Goal: Task Accomplishment & Management: Manage account settings

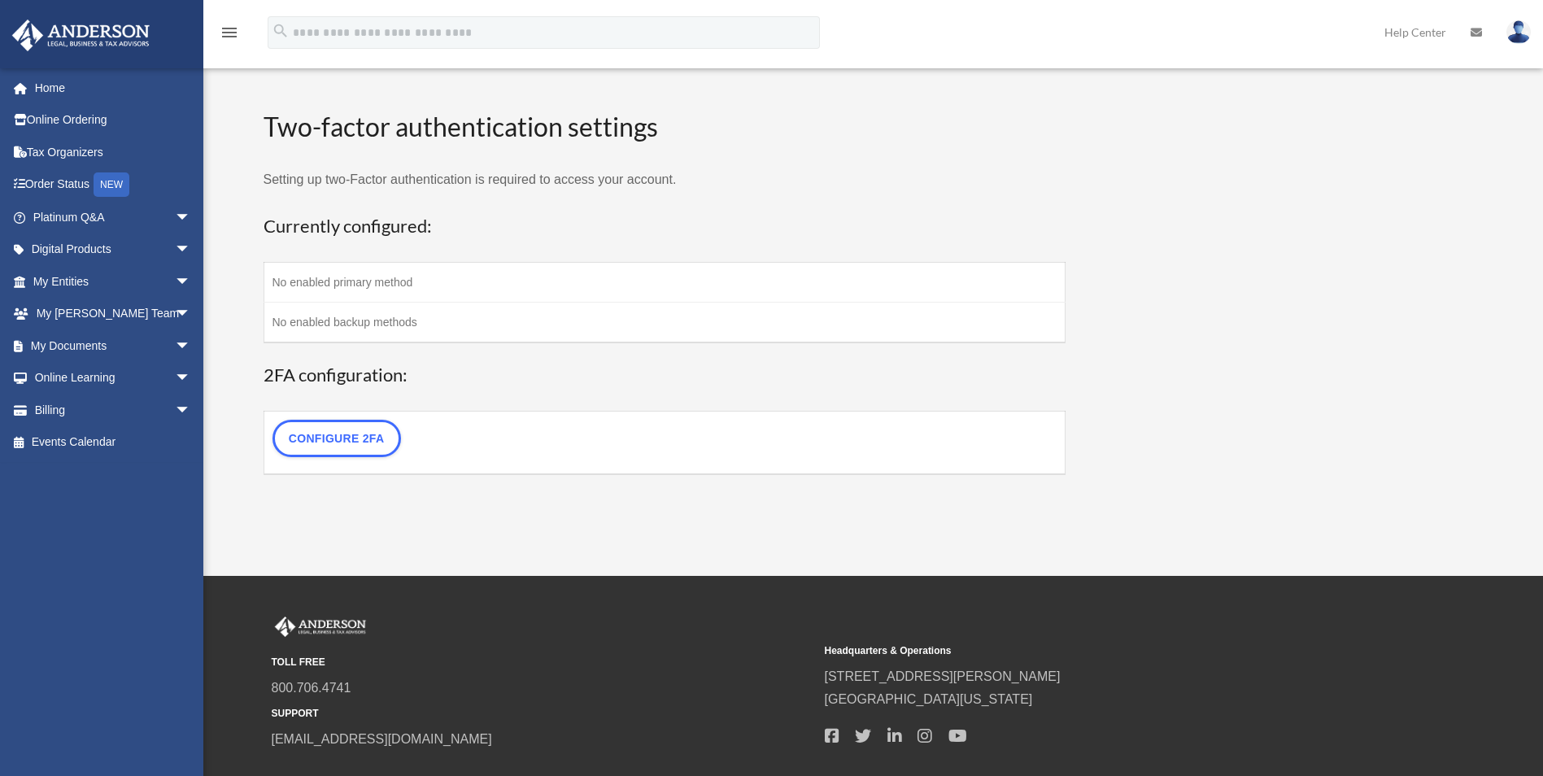
click at [883, 529] on div "WP 2FA User Profile lescar4097@att.net Sign Out lescar4097@att.net Home Online …" at bounding box center [771, 288] width 1543 height 576
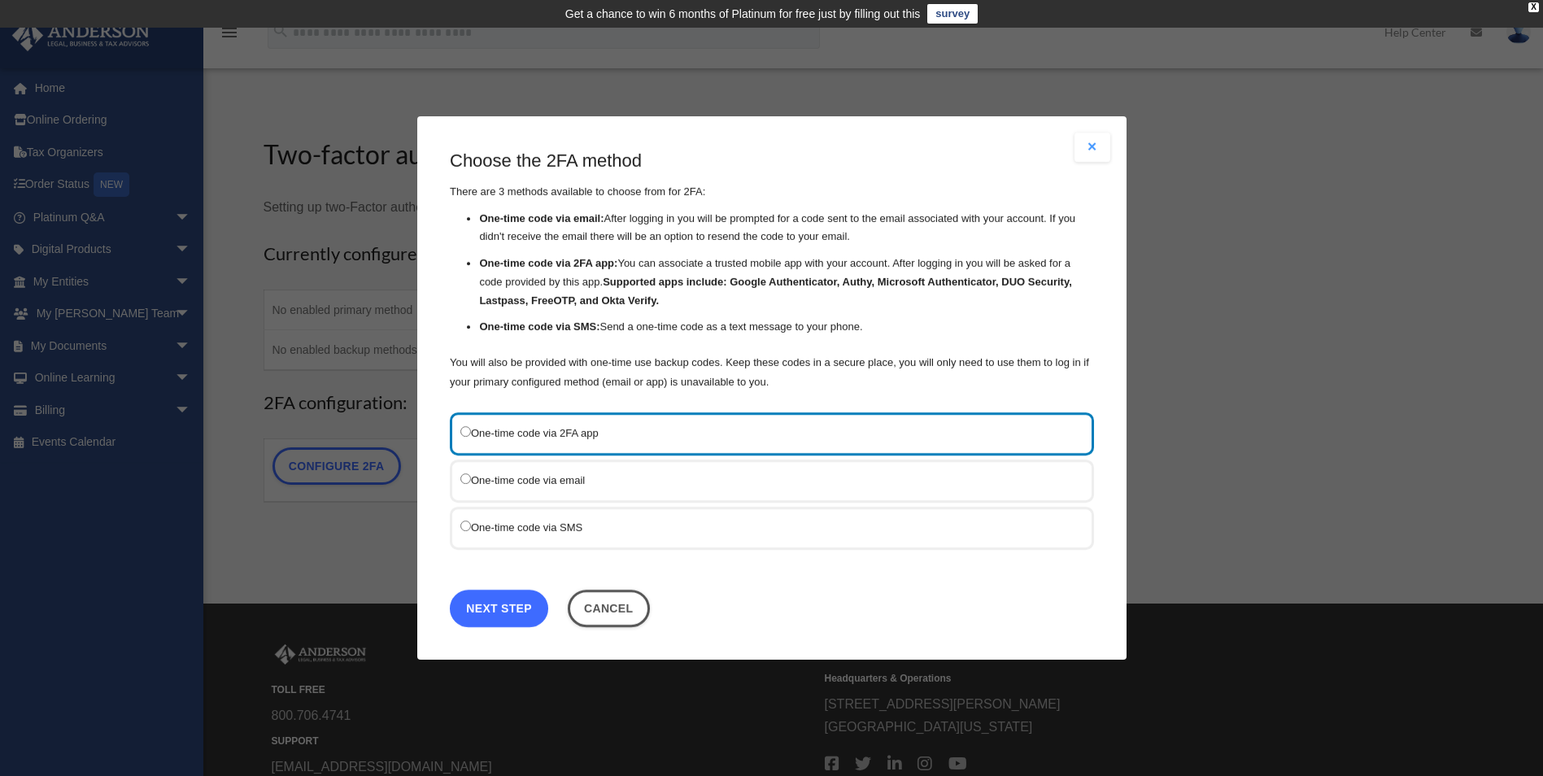
click at [508, 609] on link "Next Step" at bounding box center [499, 608] width 98 height 37
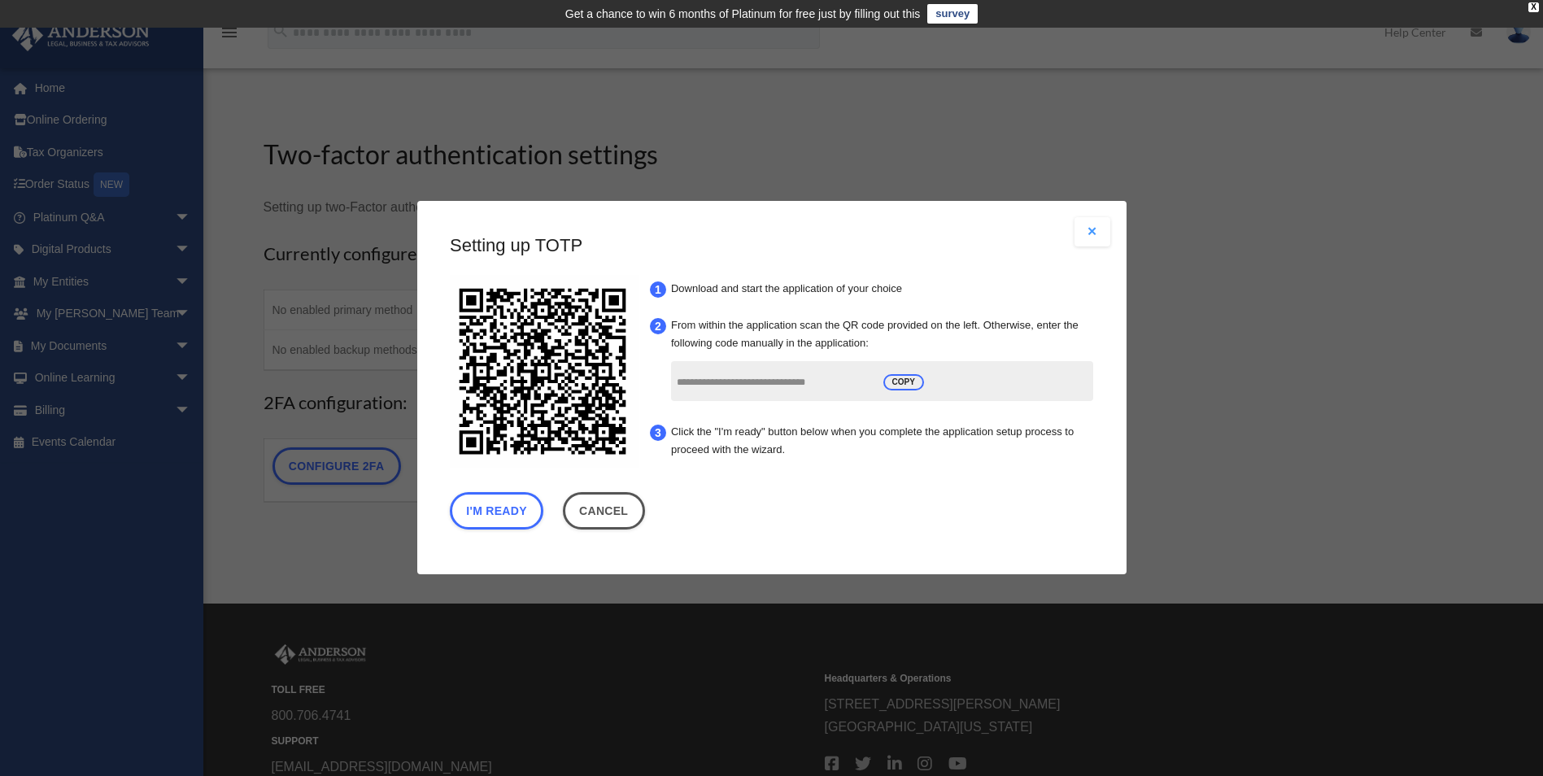
click at [1090, 229] on button "Close modal" at bounding box center [1093, 231] width 36 height 29
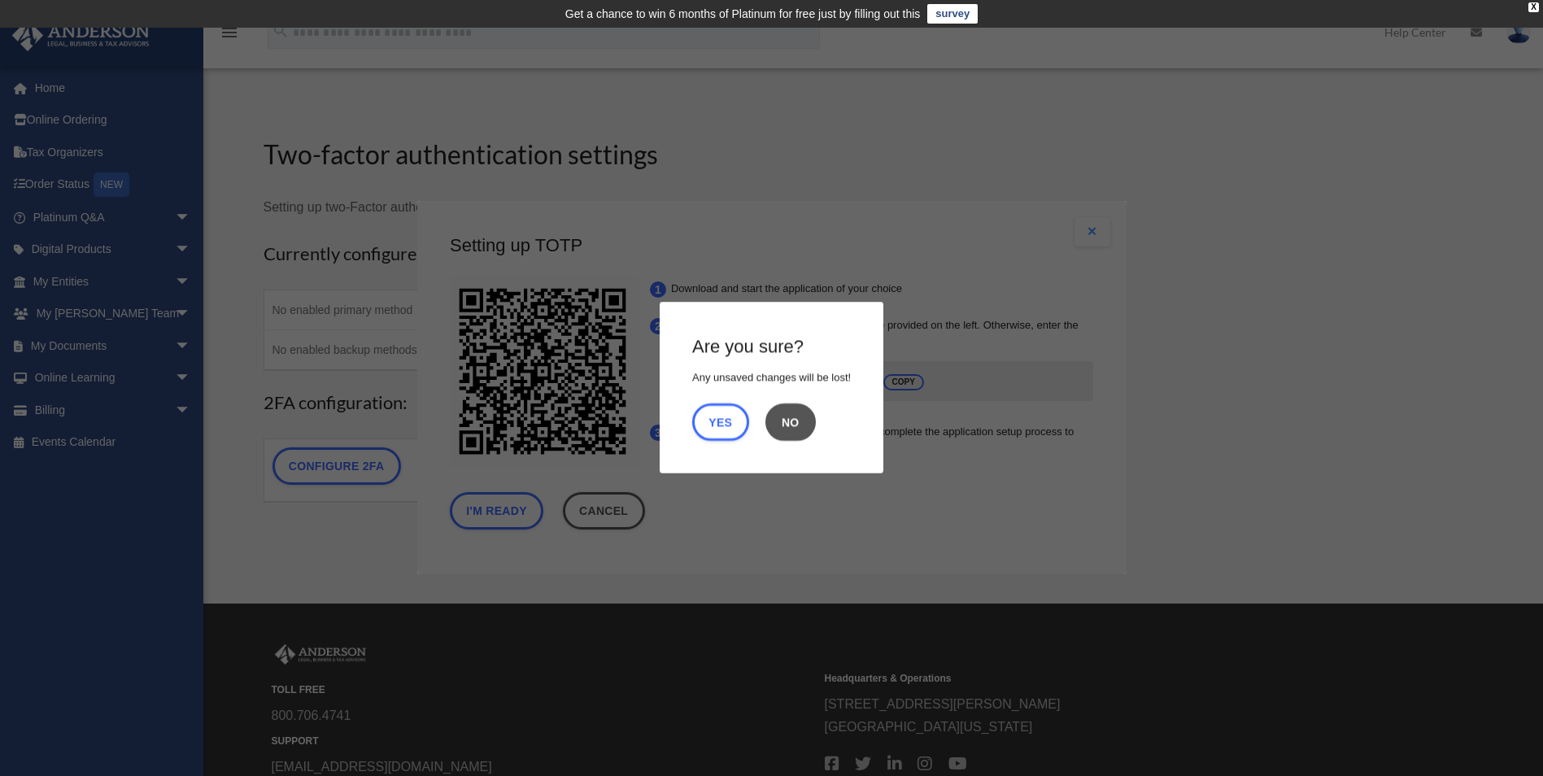
click at [791, 421] on button "No" at bounding box center [791, 422] width 50 height 37
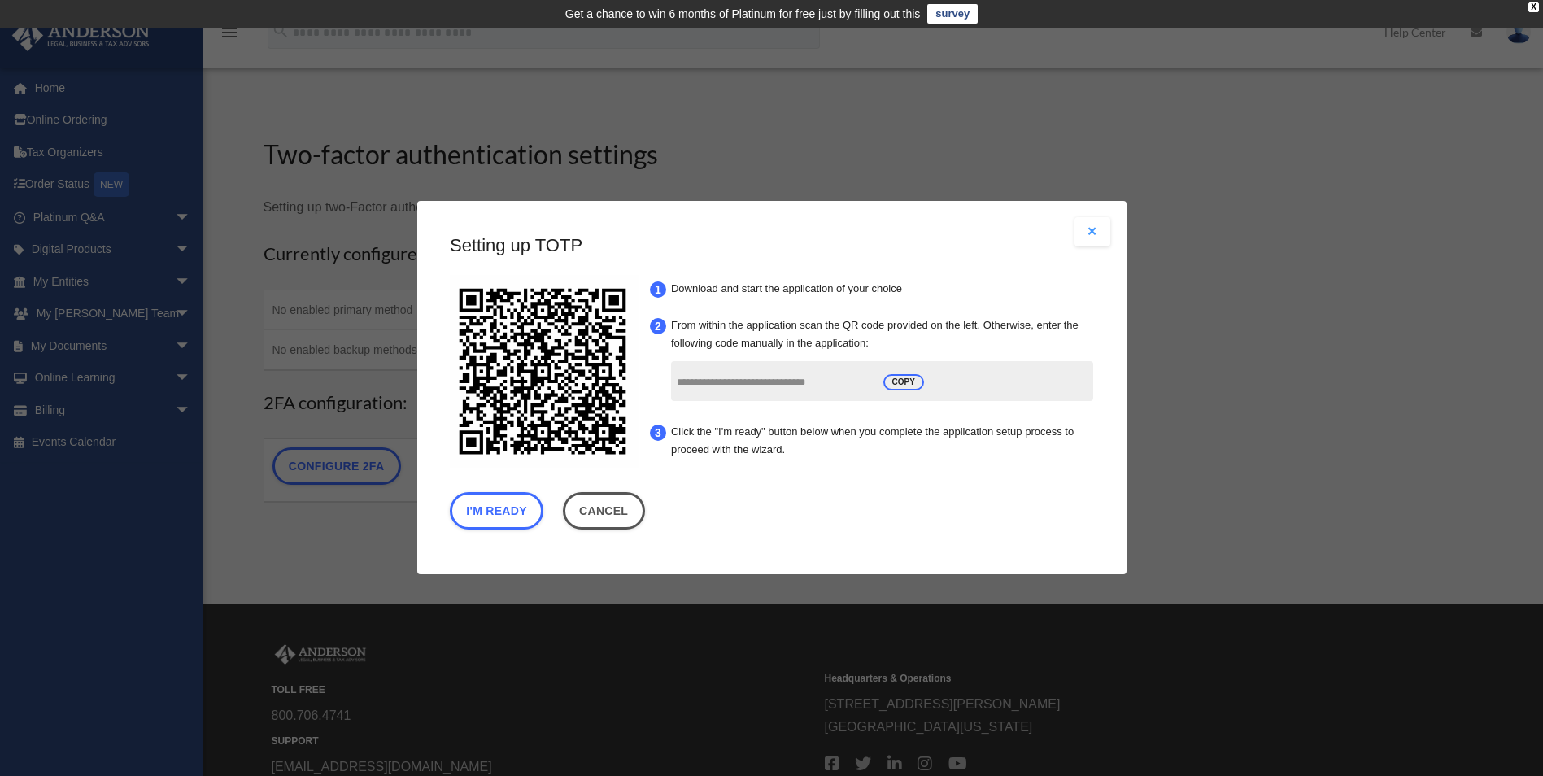
click at [1093, 229] on button "Close modal" at bounding box center [1093, 231] width 36 height 29
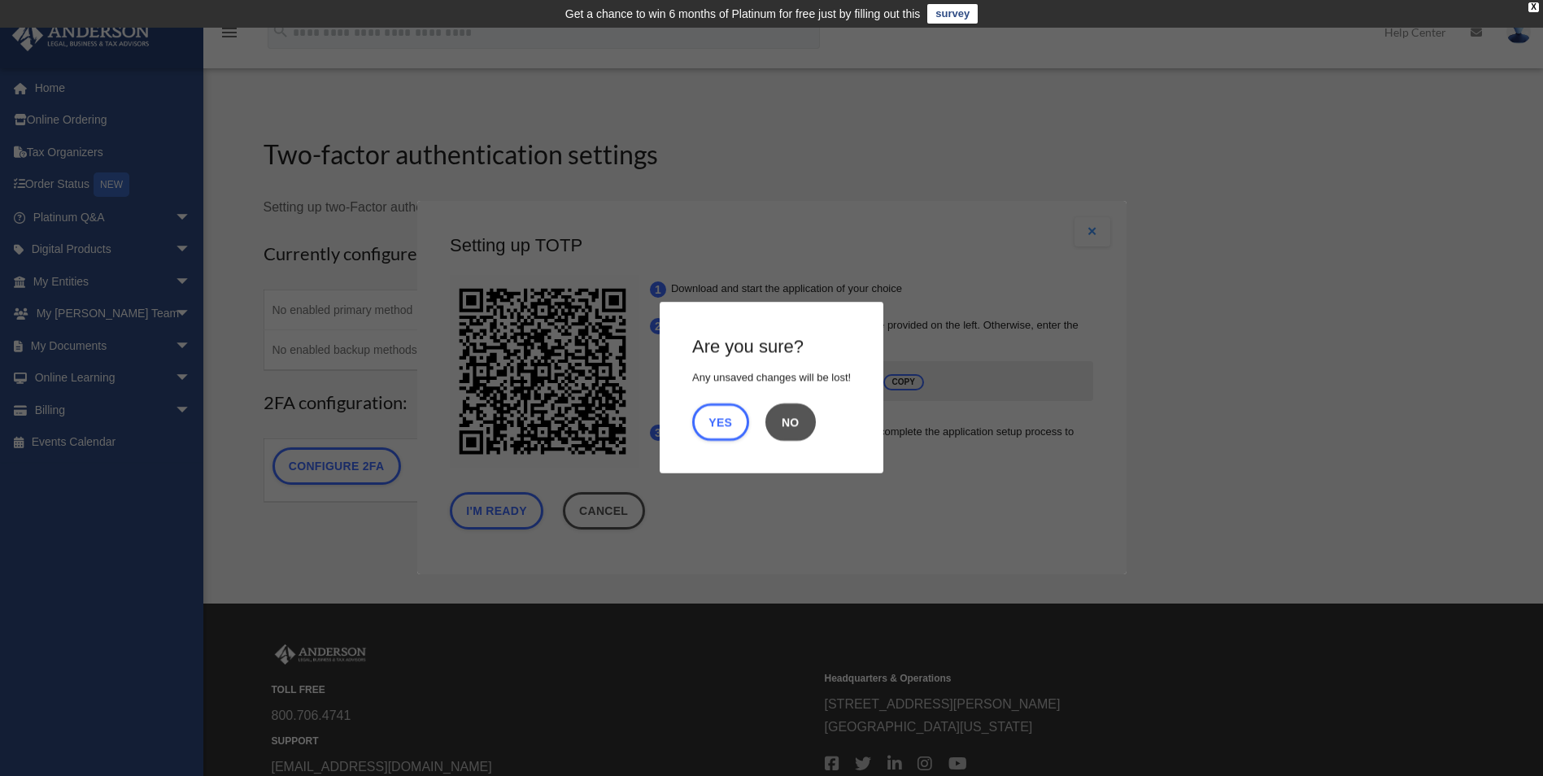
click at [783, 421] on button "No" at bounding box center [791, 422] width 50 height 37
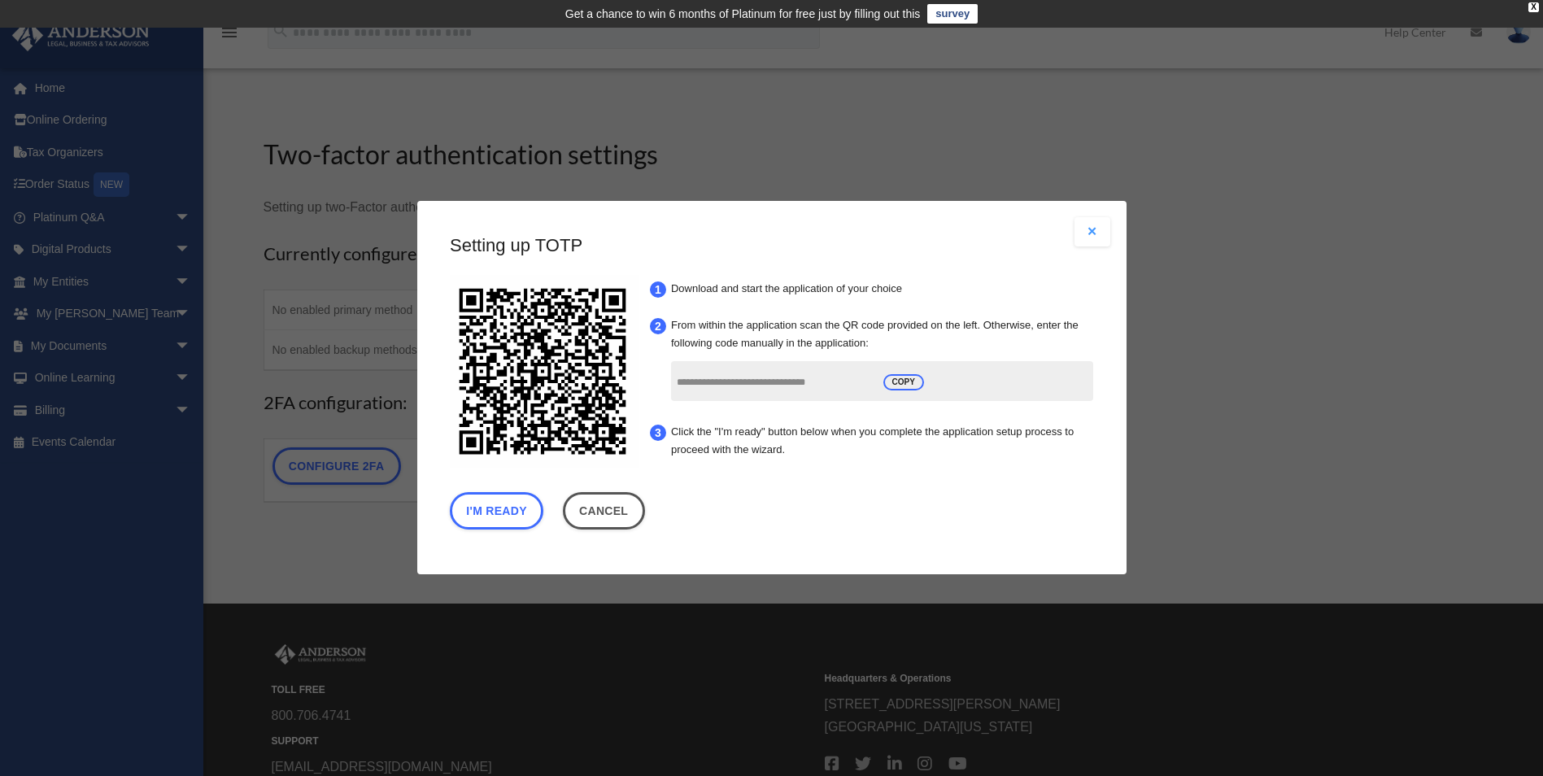
click at [1092, 229] on button "Close modal" at bounding box center [1093, 231] width 36 height 29
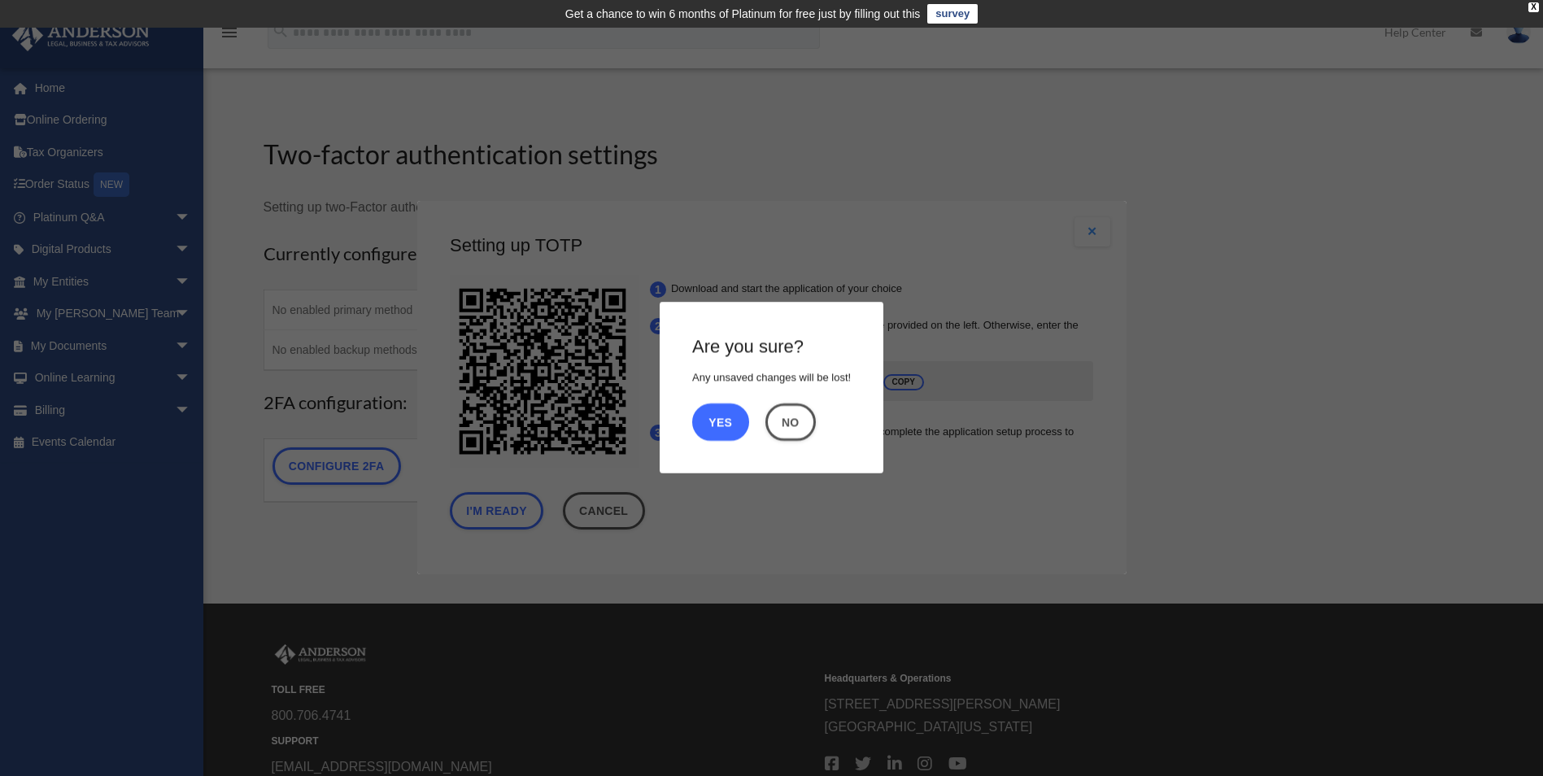
click at [715, 425] on button "Yes" at bounding box center [720, 422] width 57 height 37
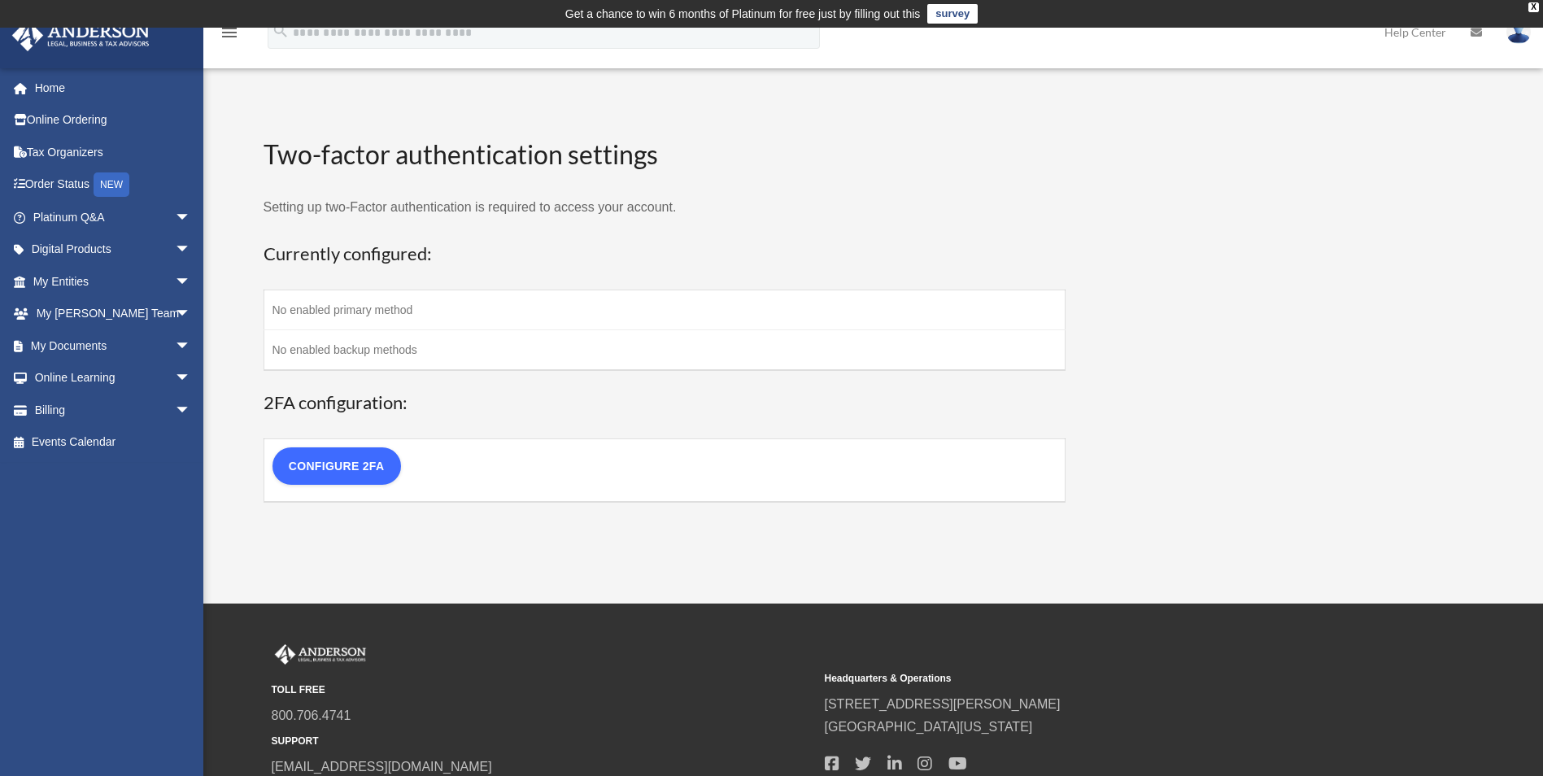
click at [346, 466] on link "Configure 2FA" at bounding box center [337, 465] width 129 height 37
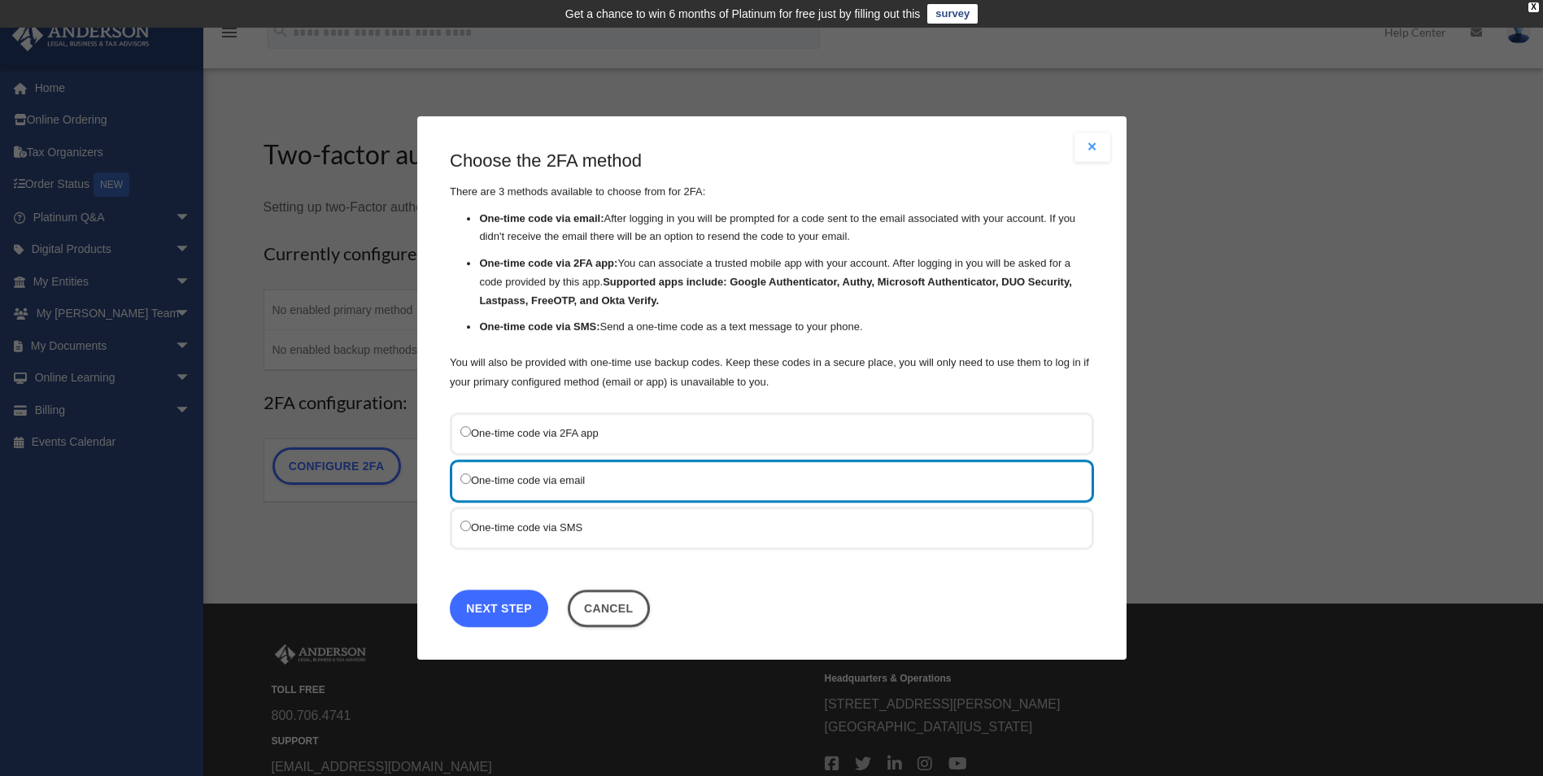
click at [514, 609] on link "Next Step" at bounding box center [499, 608] width 98 height 37
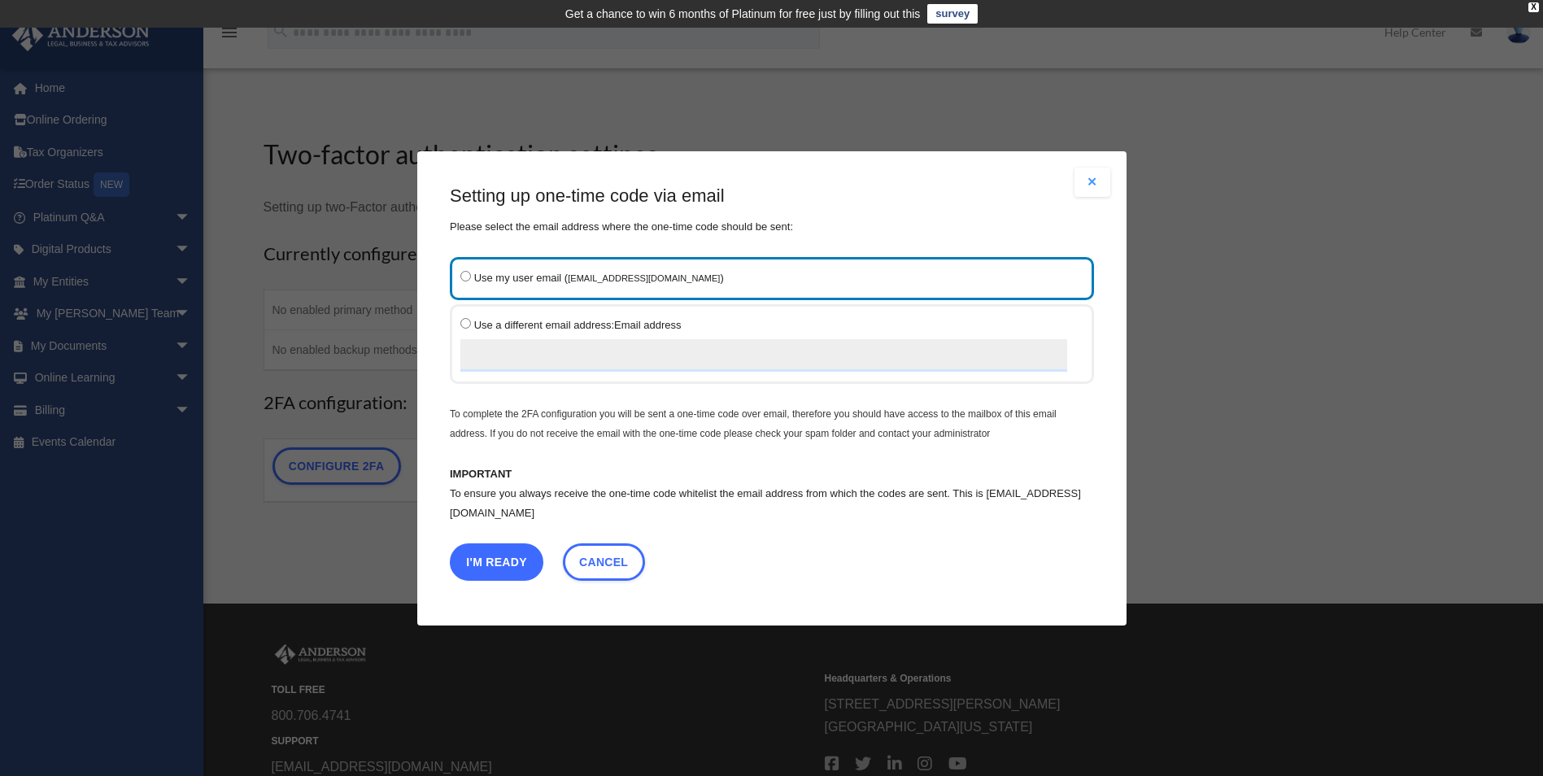
click at [511, 561] on button "I'm Ready" at bounding box center [497, 561] width 94 height 37
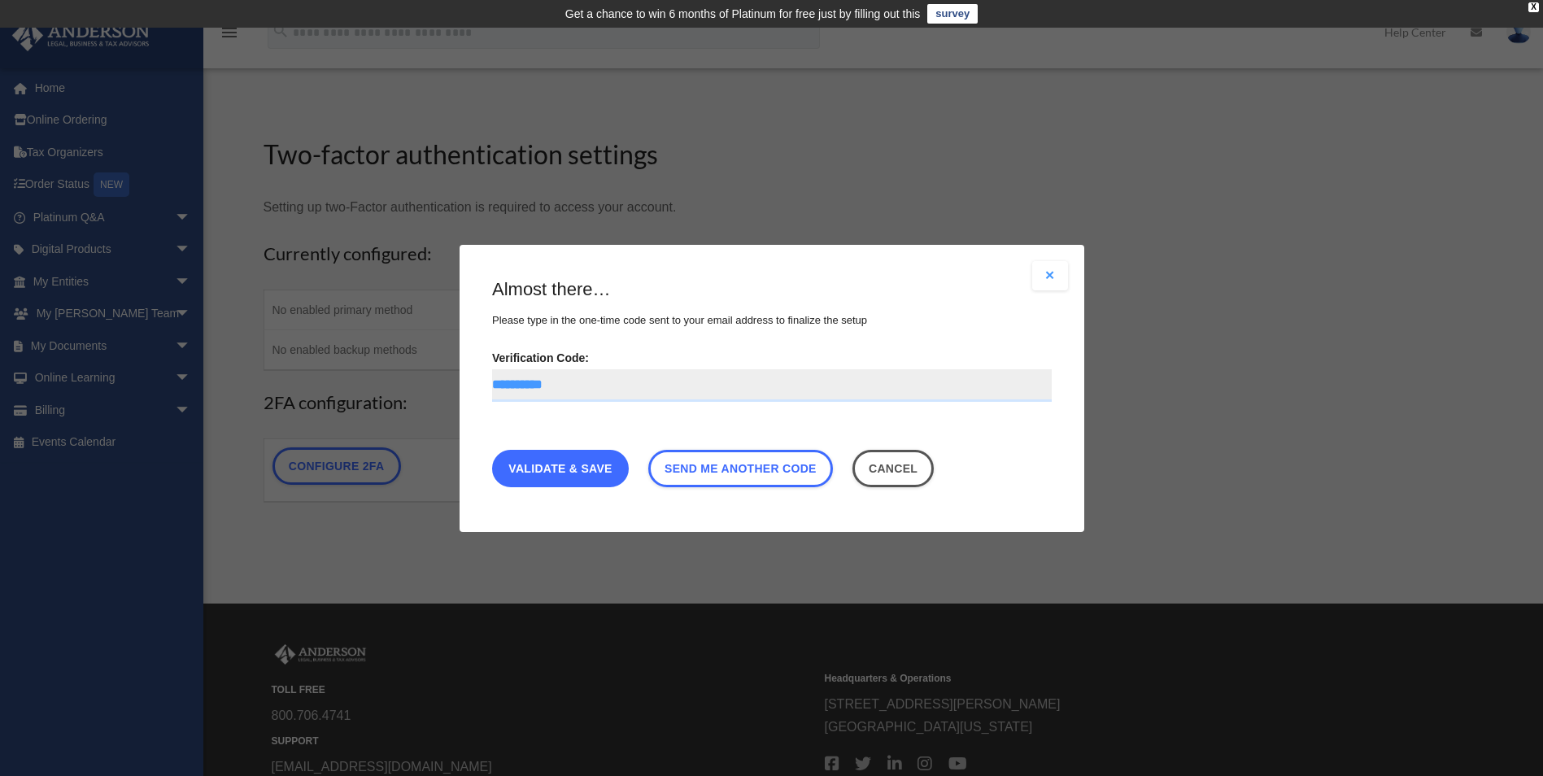
click at [565, 468] on link "Validate & Save" at bounding box center [560, 467] width 137 height 37
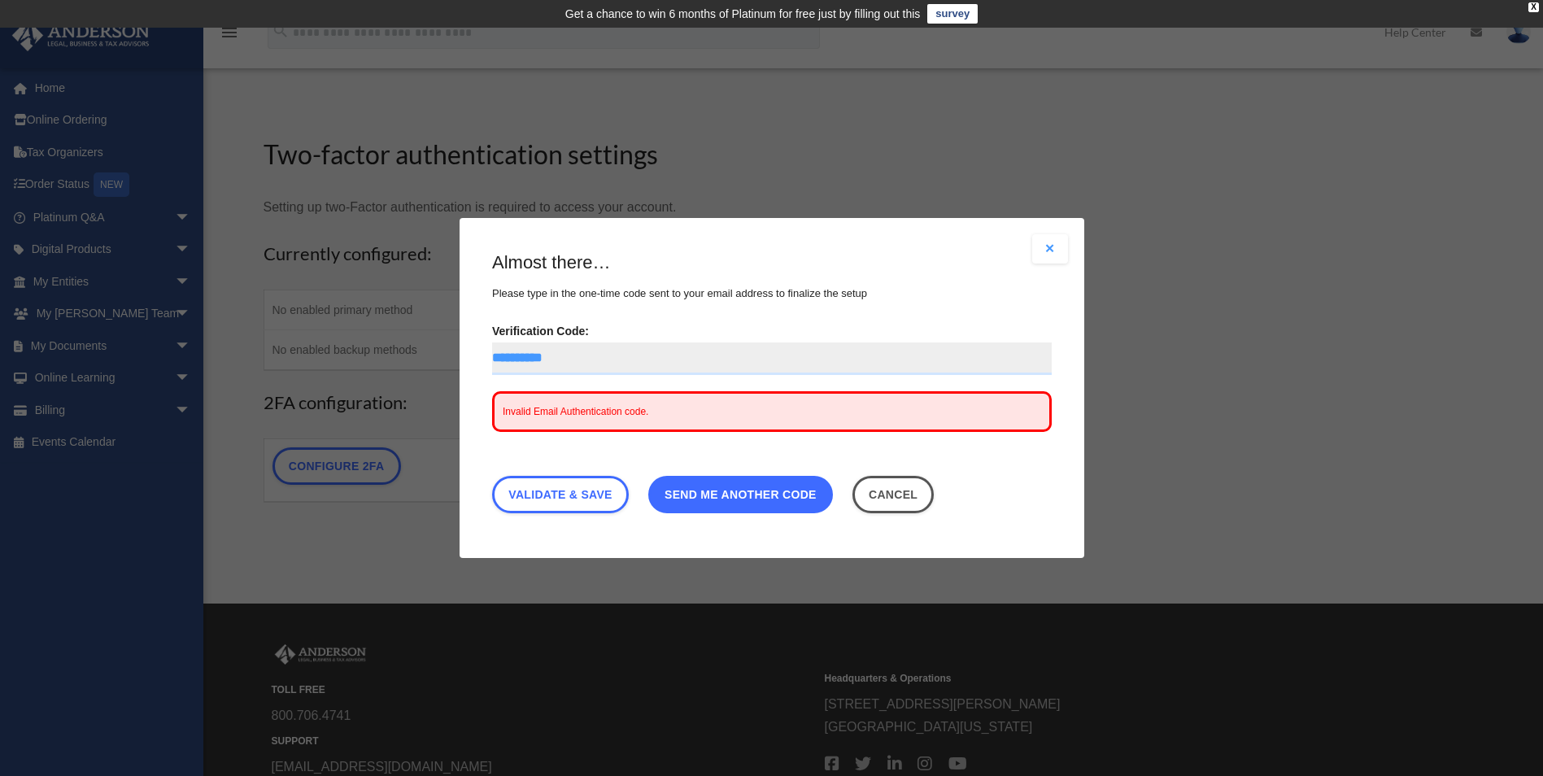
click at [755, 493] on span "Send me another code" at bounding box center [741, 494] width 152 height 13
drag, startPoint x: 565, startPoint y: 356, endPoint x: 593, endPoint y: 340, distance: 32.8
click at [566, 356] on input "**********" at bounding box center [772, 359] width 560 height 33
type input "*"
type input "******"
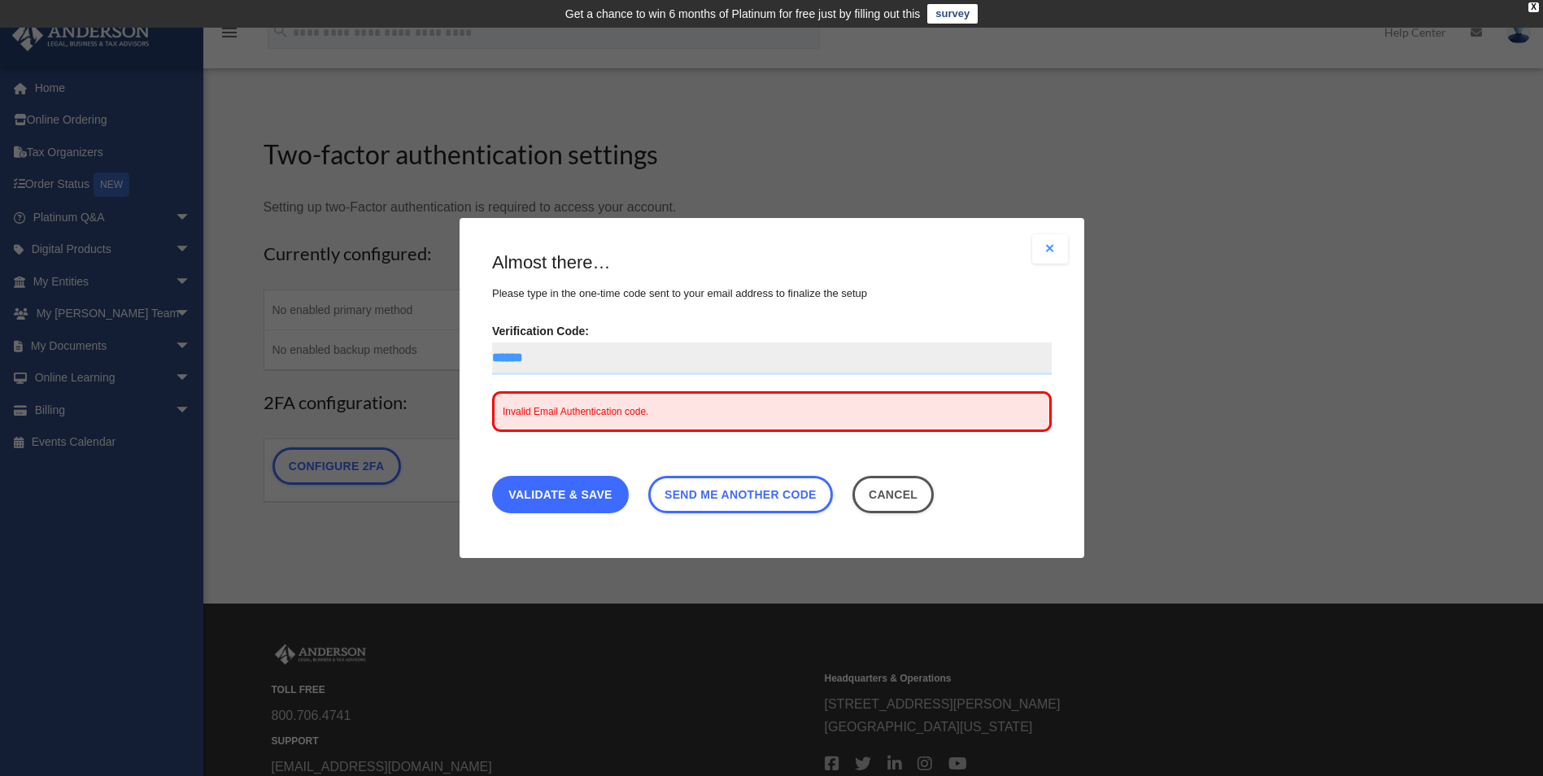
click at [563, 495] on link "Validate & Save" at bounding box center [560, 494] width 137 height 37
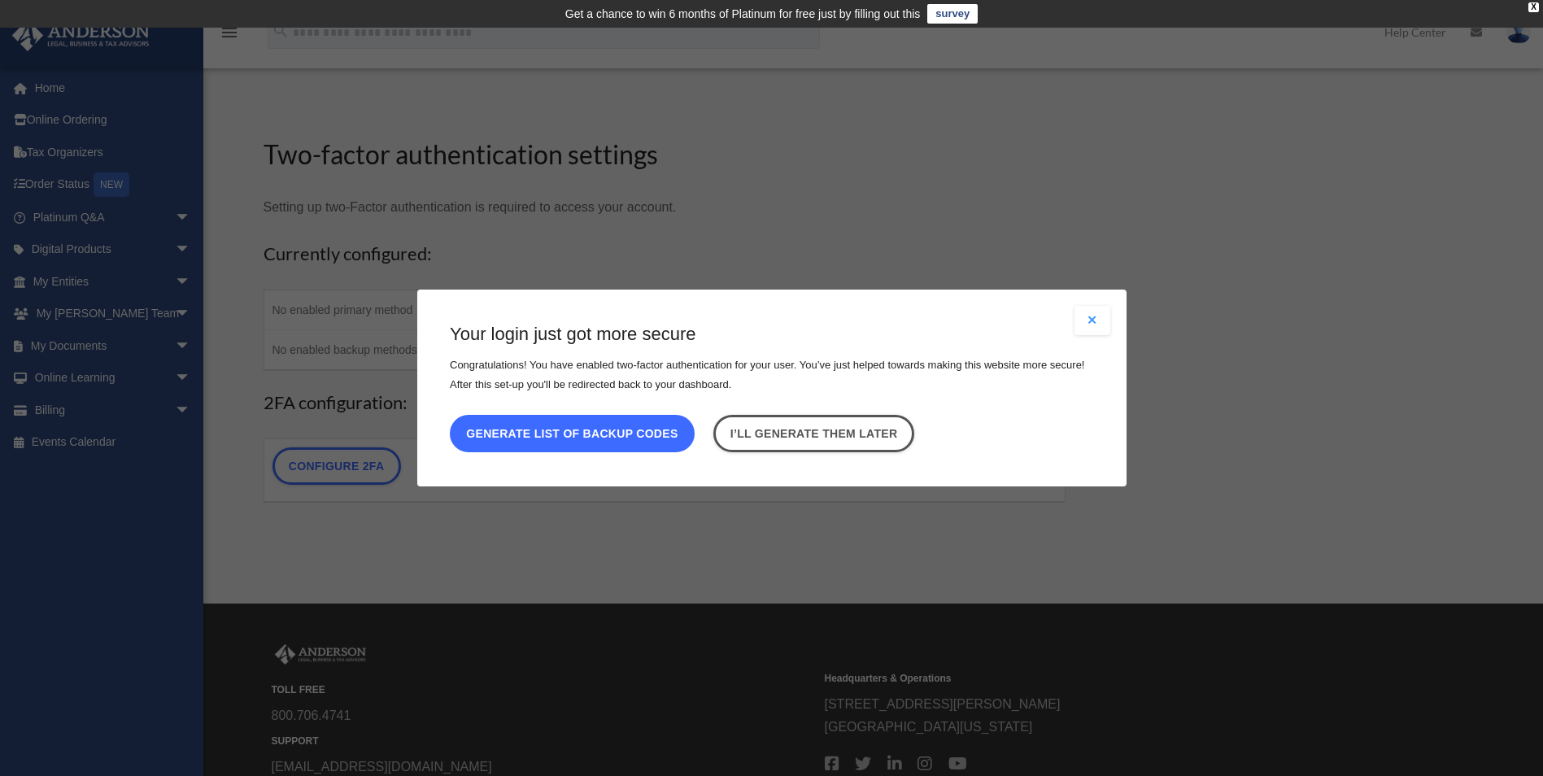
click at [600, 432] on button "Generate list of backup codes" at bounding box center [572, 433] width 245 height 37
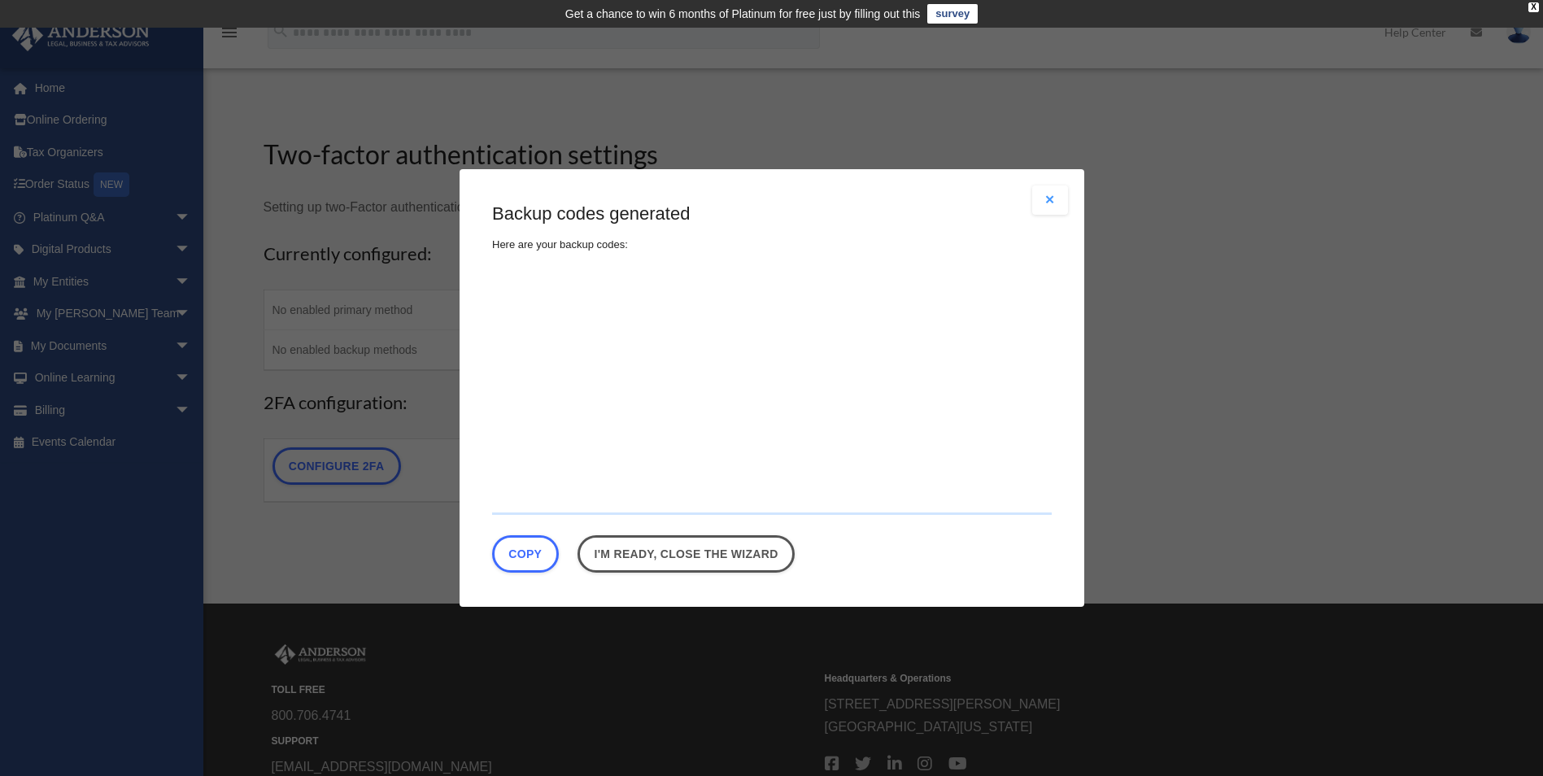
type textarea "**********"
click at [1049, 199] on button "Close modal" at bounding box center [1050, 199] width 36 height 29
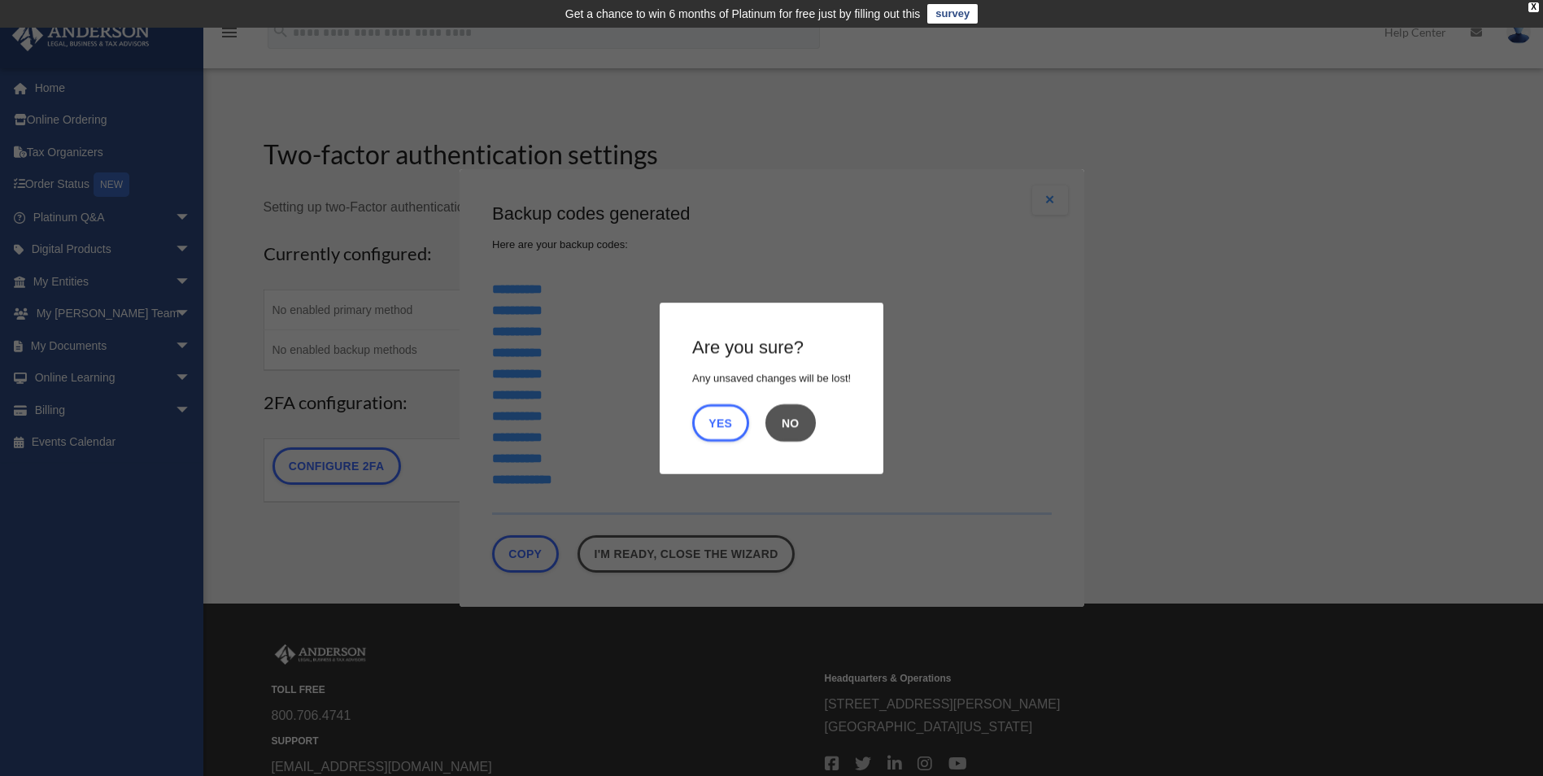
click at [791, 420] on button "No" at bounding box center [791, 422] width 50 height 37
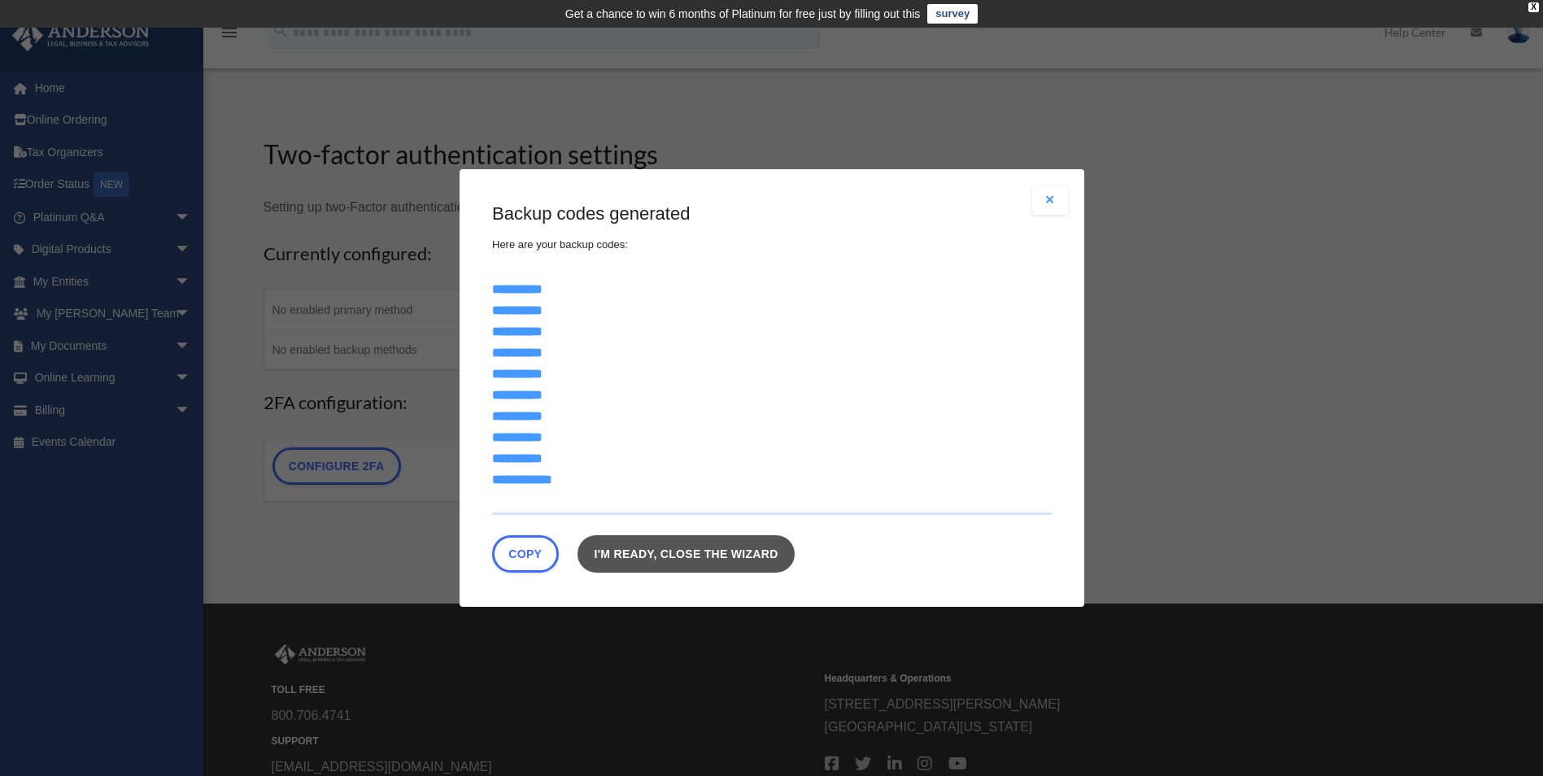
click at [707, 551] on link "I'm ready, close the wizard" at bounding box center [686, 553] width 217 height 37
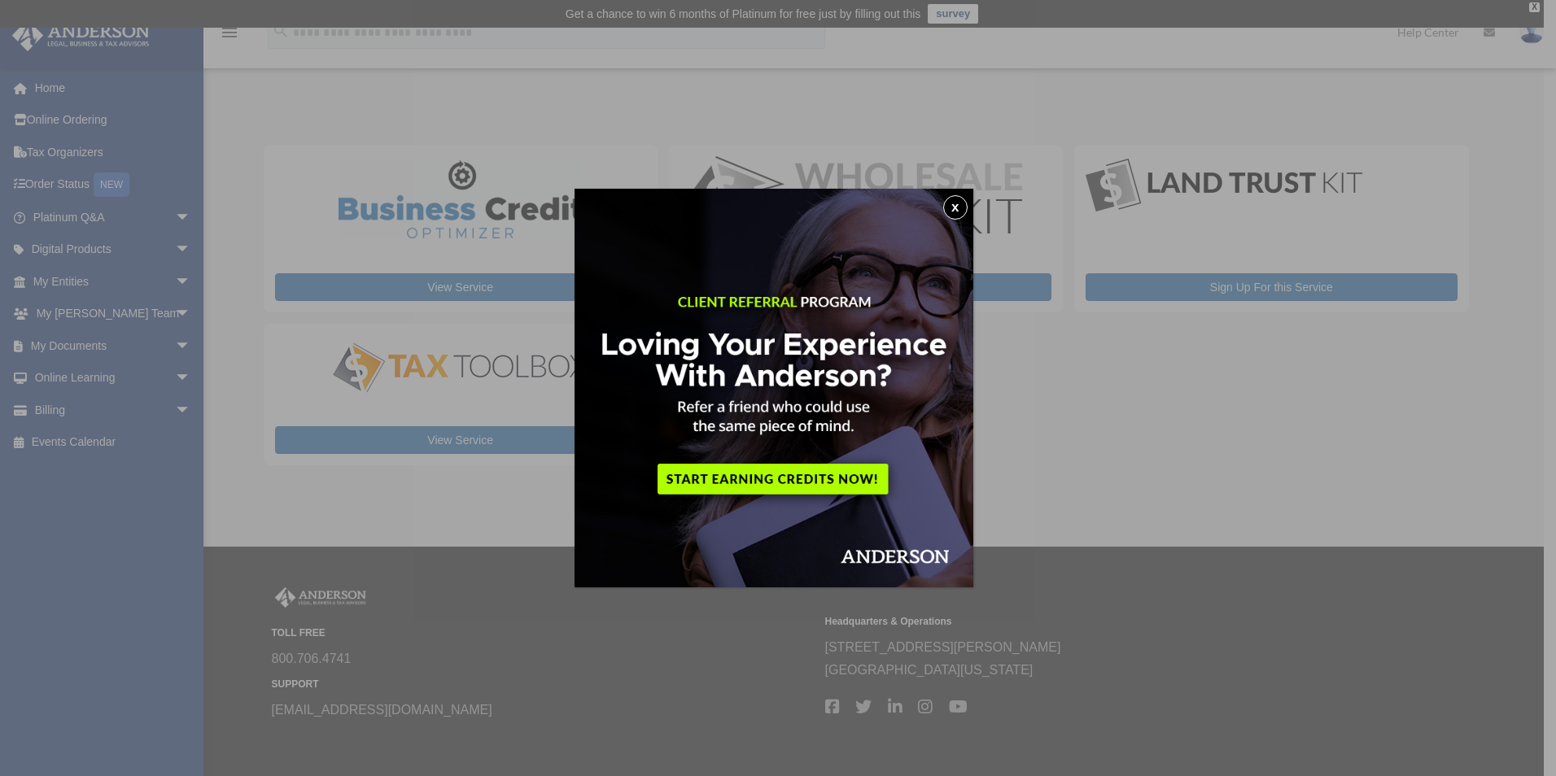
click at [959, 205] on button "x" at bounding box center [955, 207] width 24 height 24
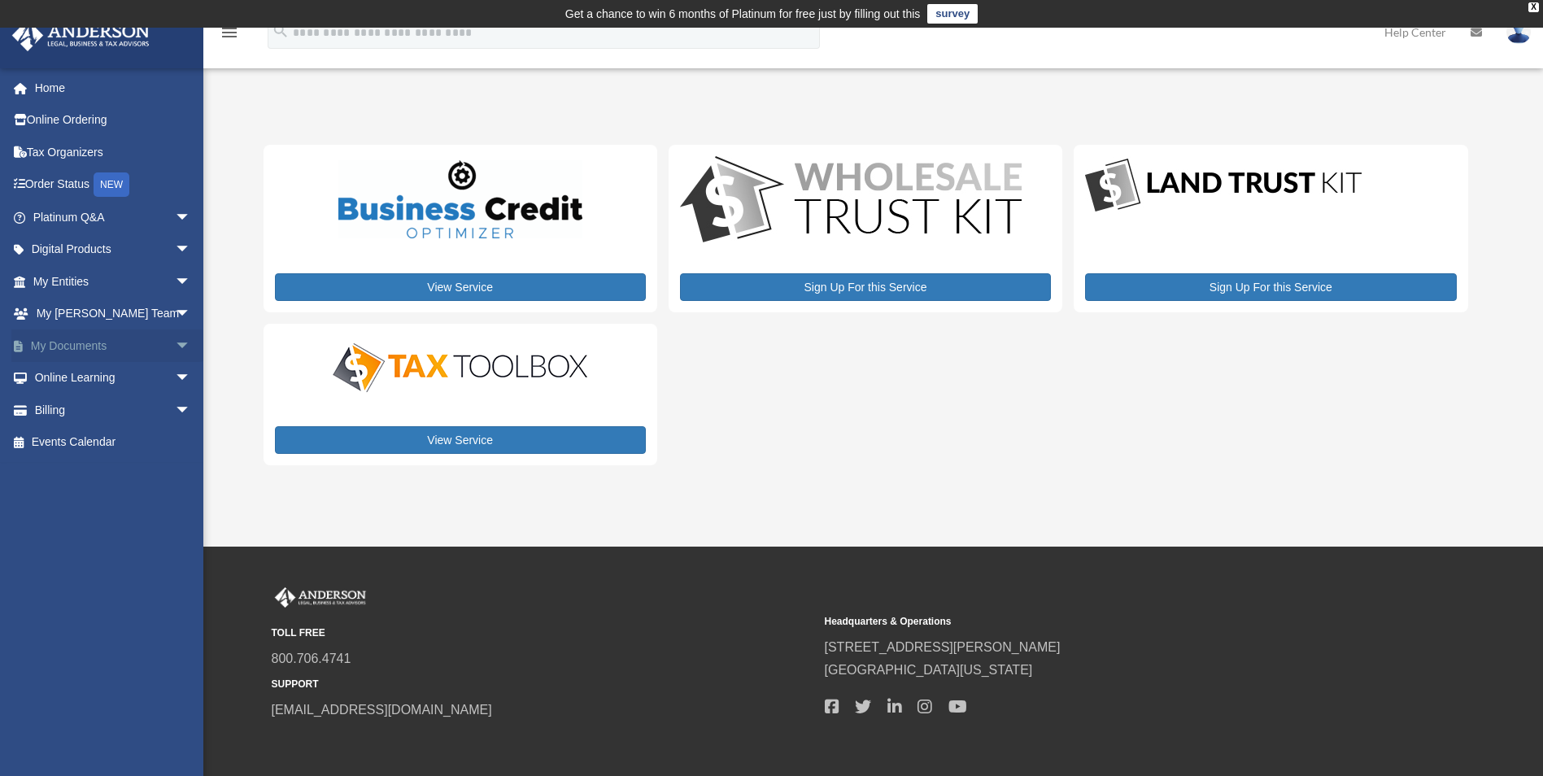
click at [82, 342] on link "My Documents arrow_drop_down" at bounding box center [113, 346] width 204 height 33
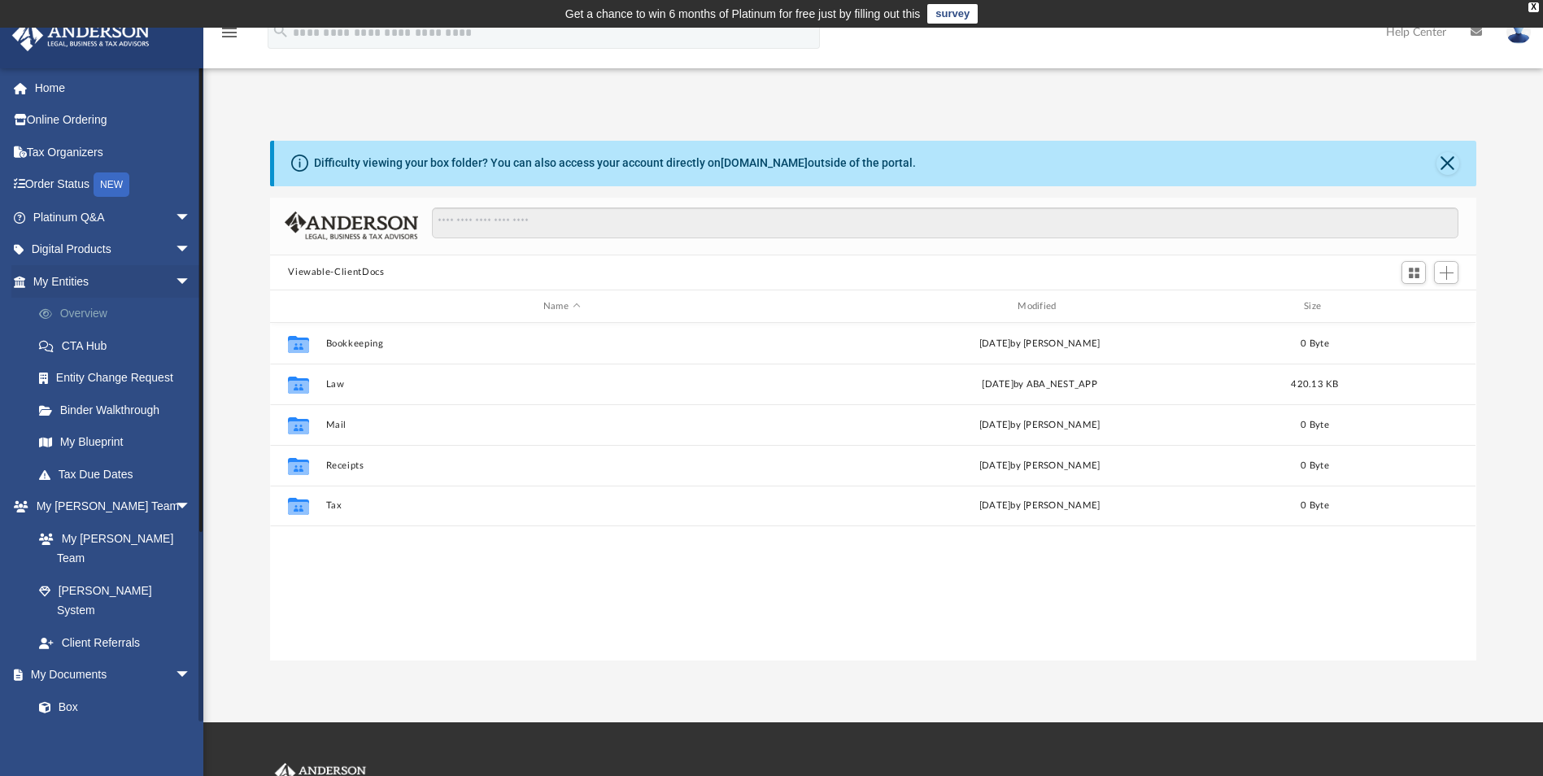
scroll to position [358, 1194]
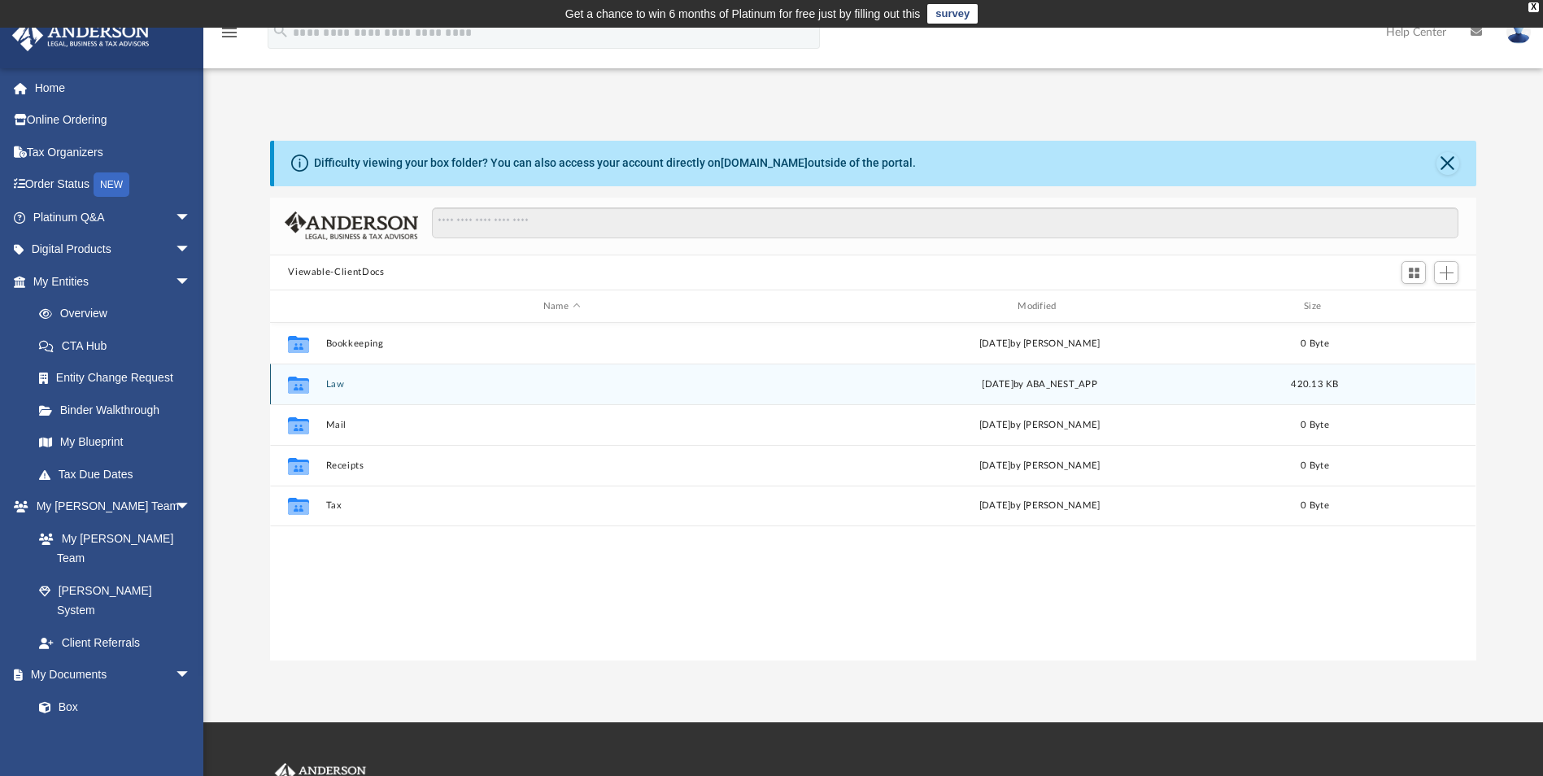
click at [299, 385] on icon "grid" at bounding box center [298, 387] width 21 height 13
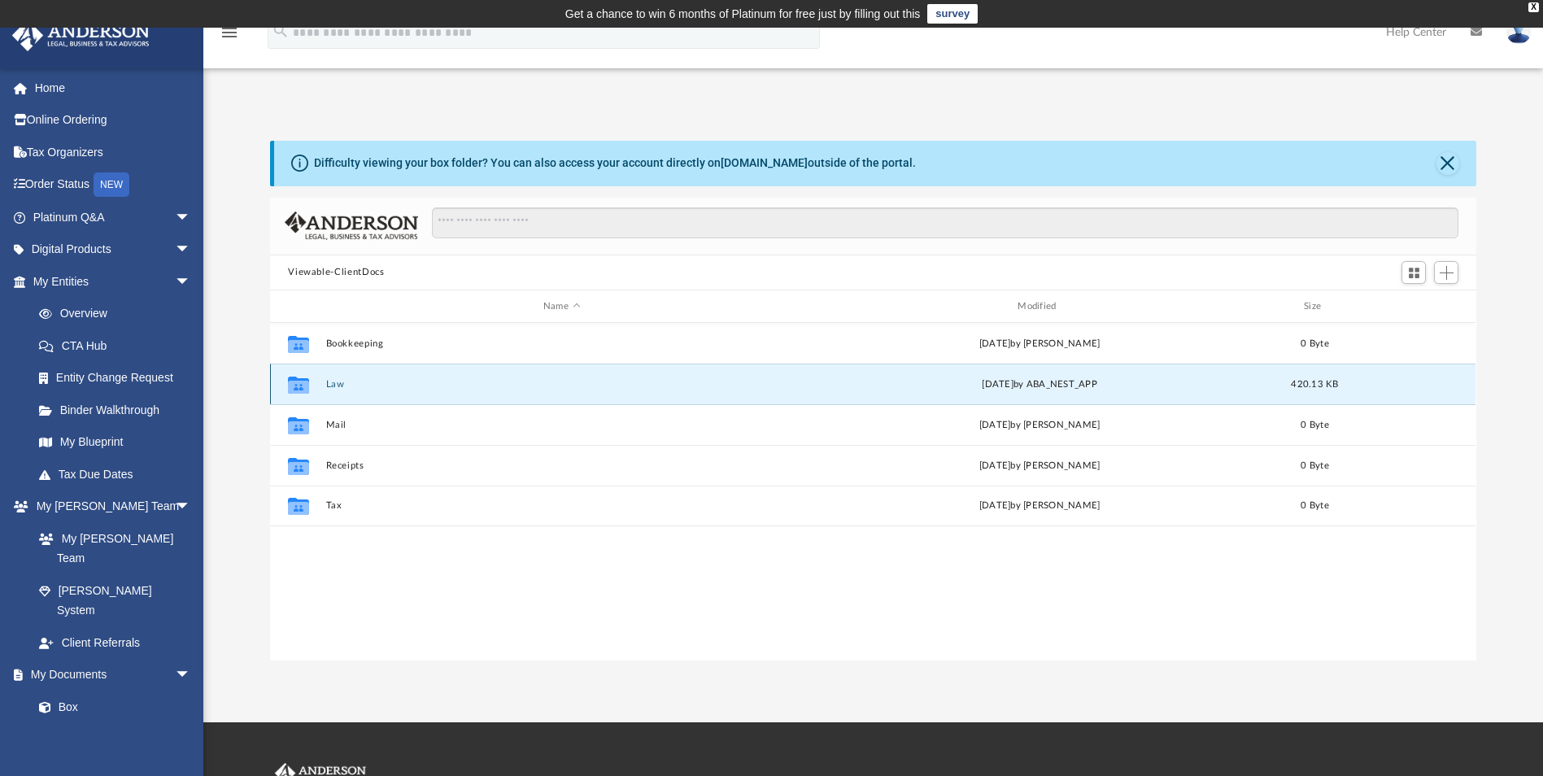
click at [338, 383] on button "Law" at bounding box center [561, 384] width 471 height 11
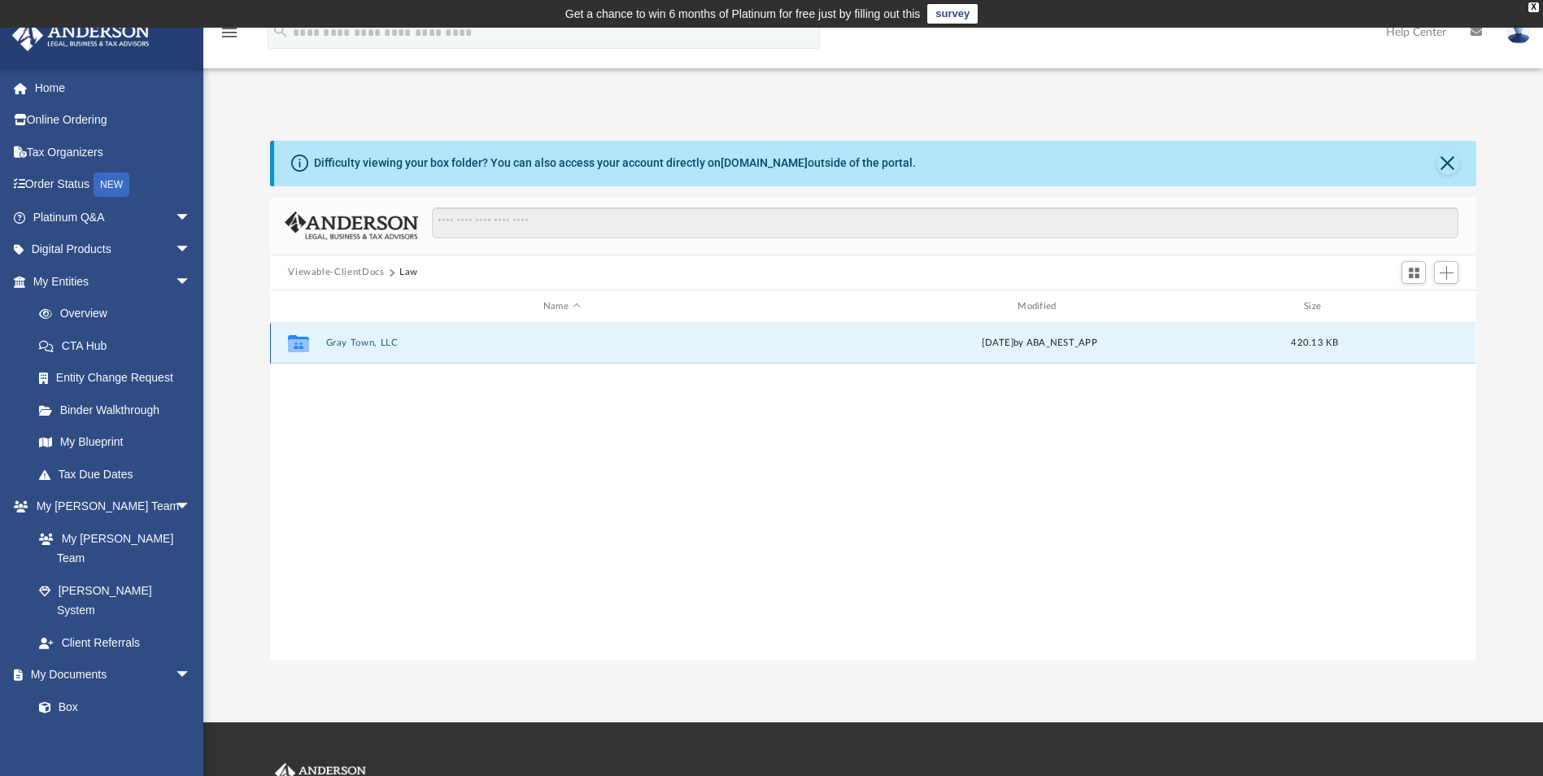
click at [365, 341] on button "Gray Town, LLC" at bounding box center [561, 343] width 471 height 11
click at [347, 343] on button "Initial Docs" at bounding box center [561, 343] width 471 height 11
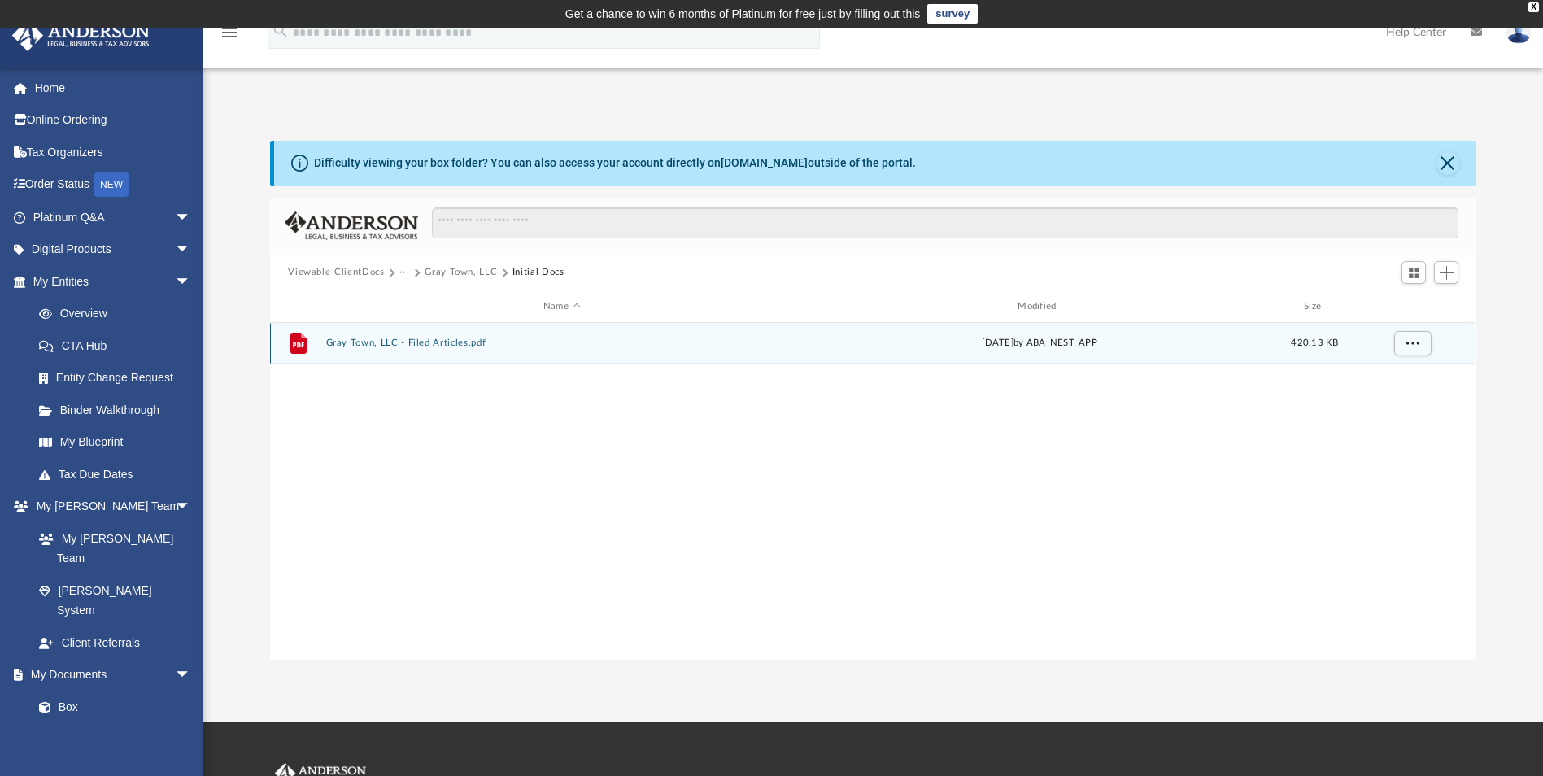
click at [295, 343] on icon "grid" at bounding box center [298, 343] width 16 height 21
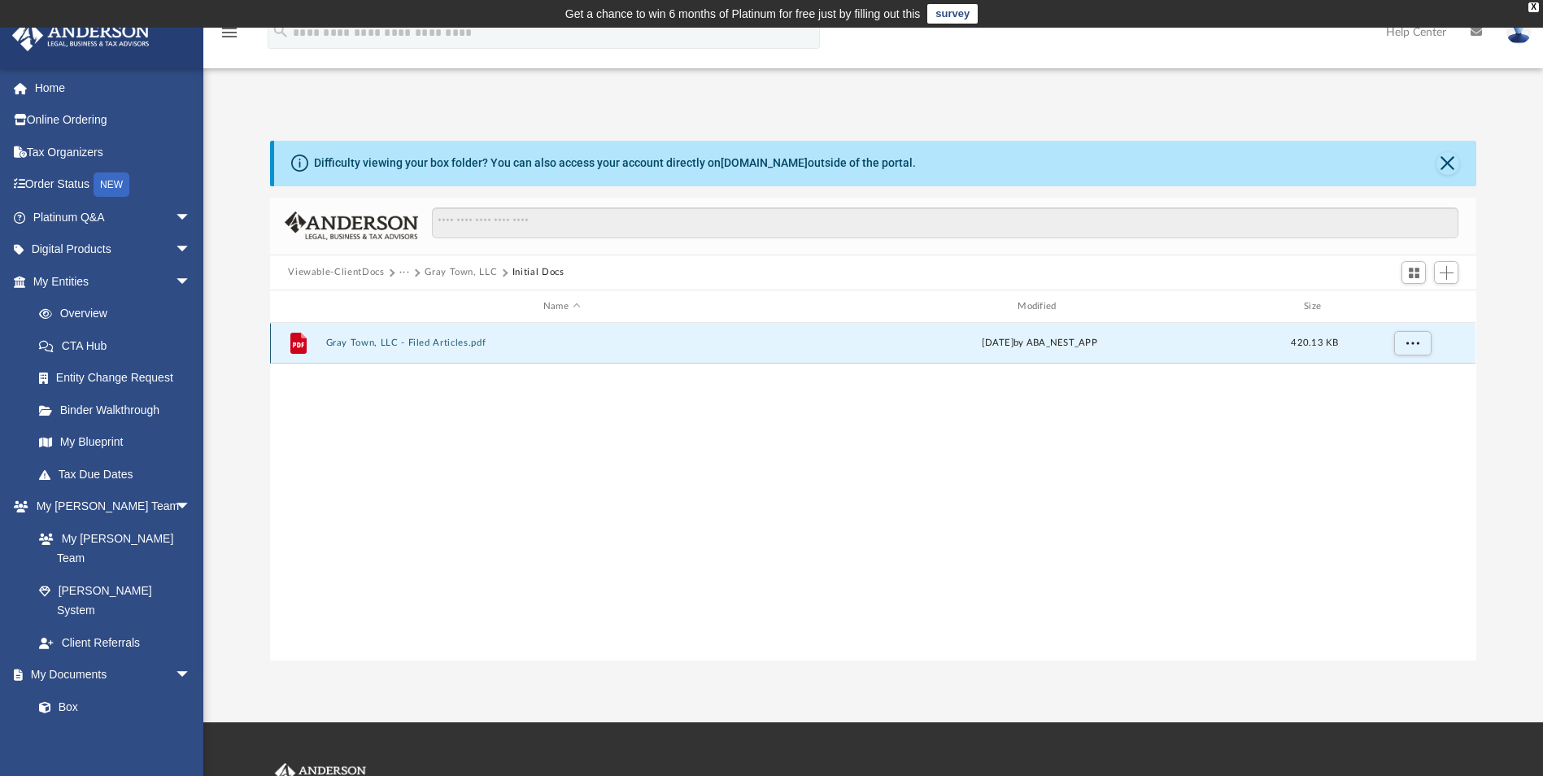
click at [303, 348] on icon "grid" at bounding box center [298, 343] width 16 height 21
click at [303, 347] on icon "grid" at bounding box center [298, 343] width 16 height 21
click at [373, 340] on button "Gray Town, LLC - Filed Articles.pdf" at bounding box center [561, 343] width 471 height 11
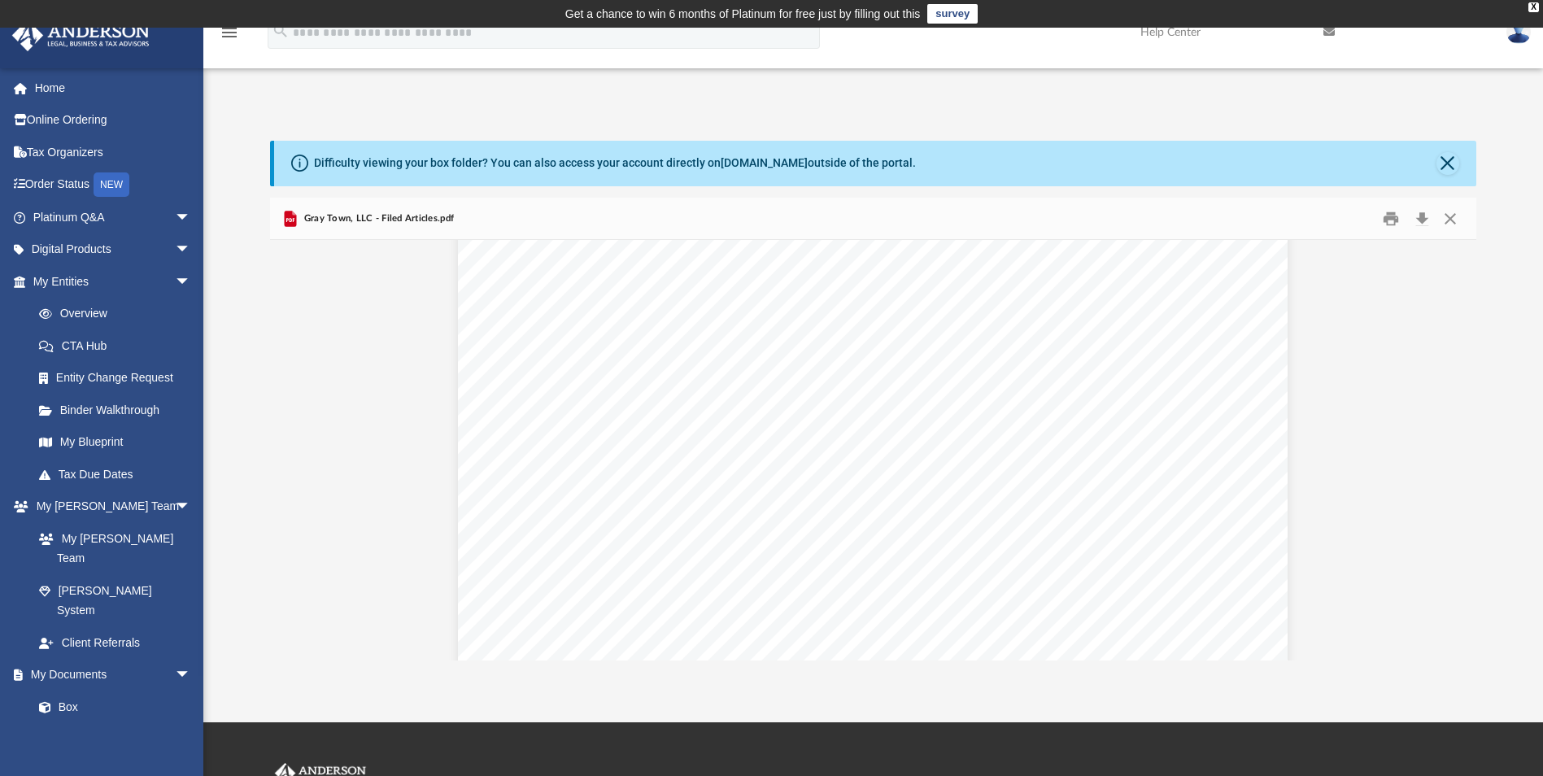
scroll to position [0, 0]
click at [1446, 157] on button "Close" at bounding box center [1448, 163] width 23 height 23
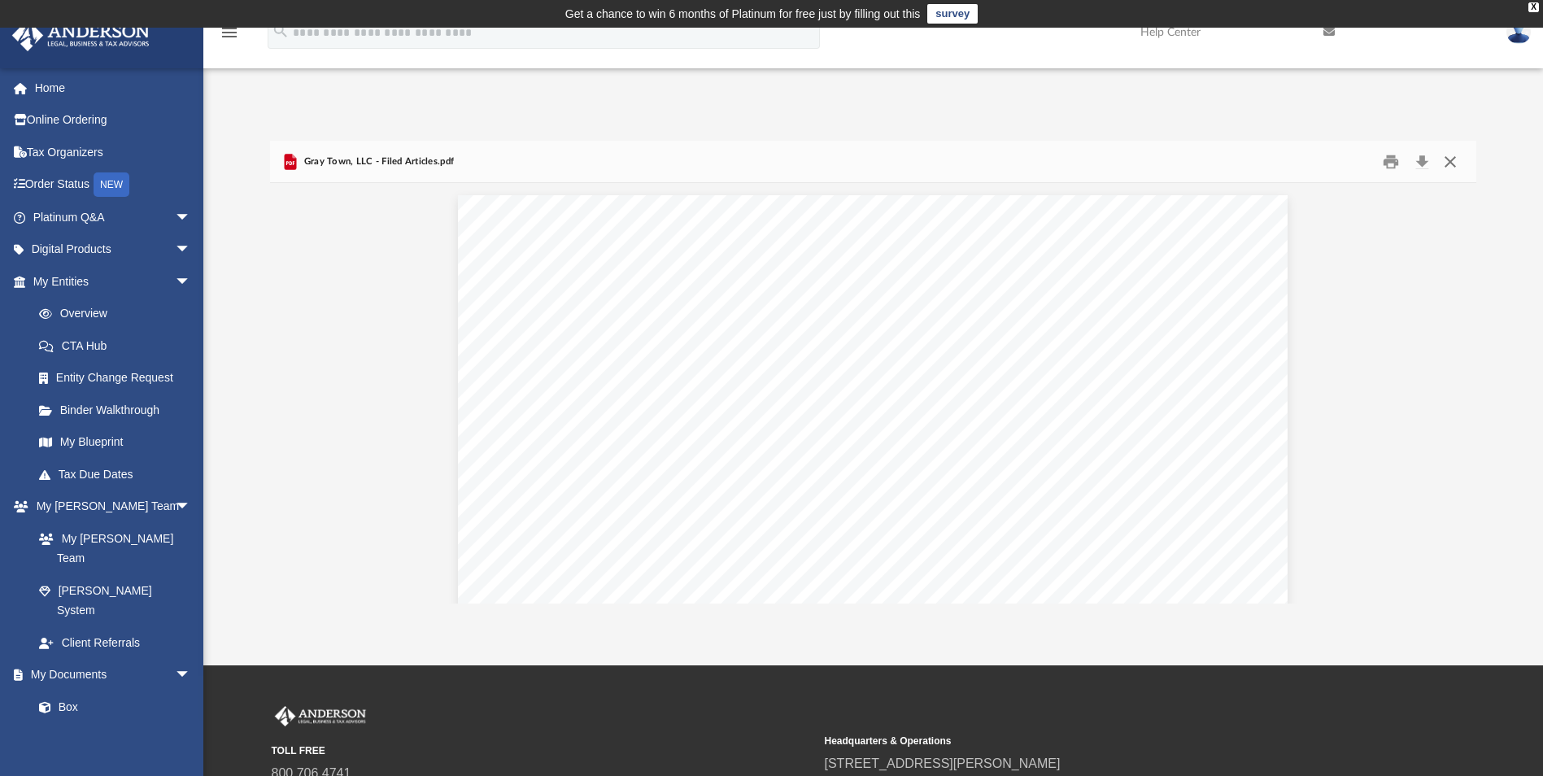
click at [1448, 159] on button "Close" at bounding box center [1450, 161] width 29 height 25
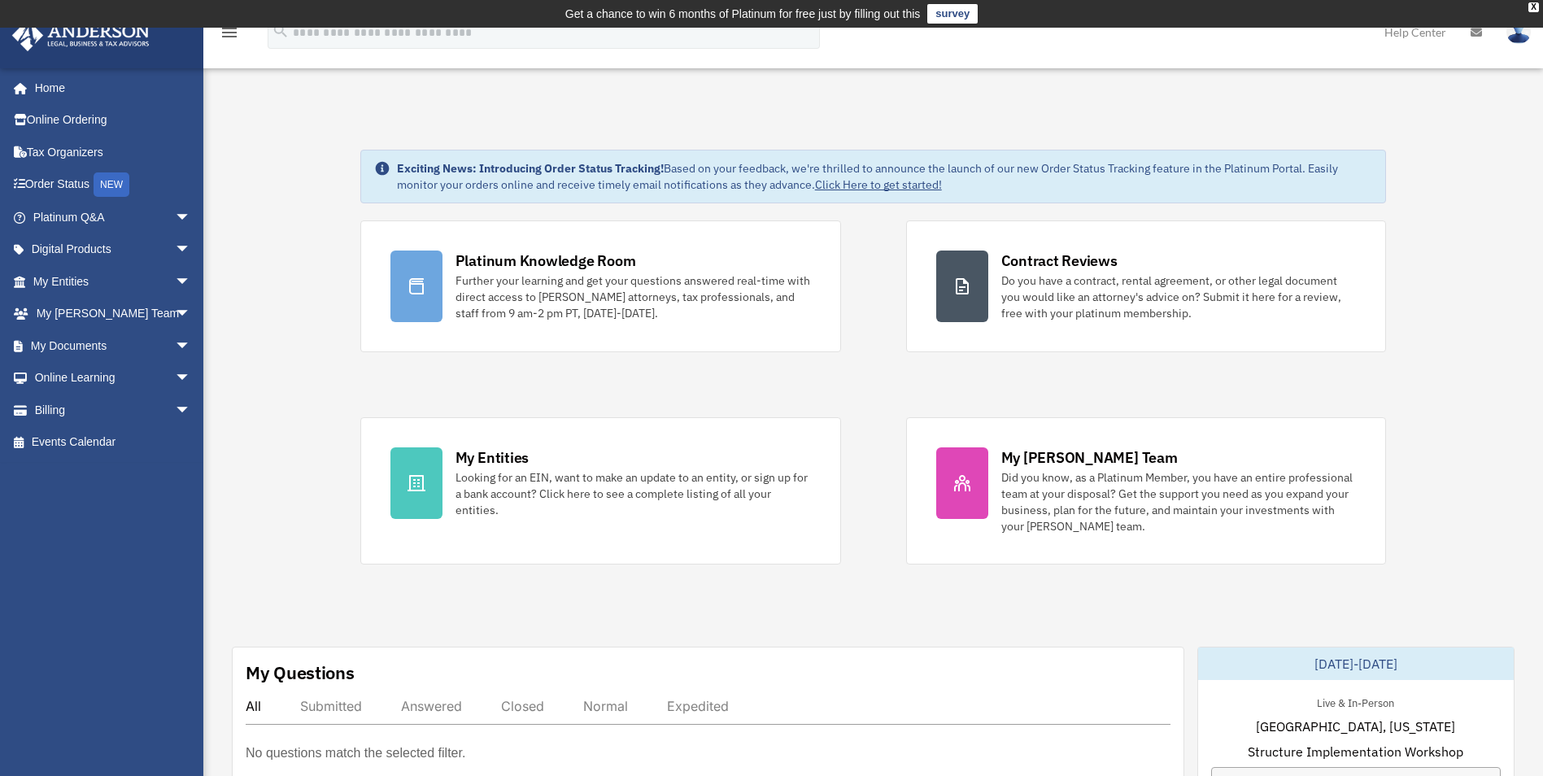
click at [1515, 33] on img at bounding box center [1519, 32] width 24 height 24
click at [1250, 108] on link "Reset Password" at bounding box center [1275, 108] width 163 height 33
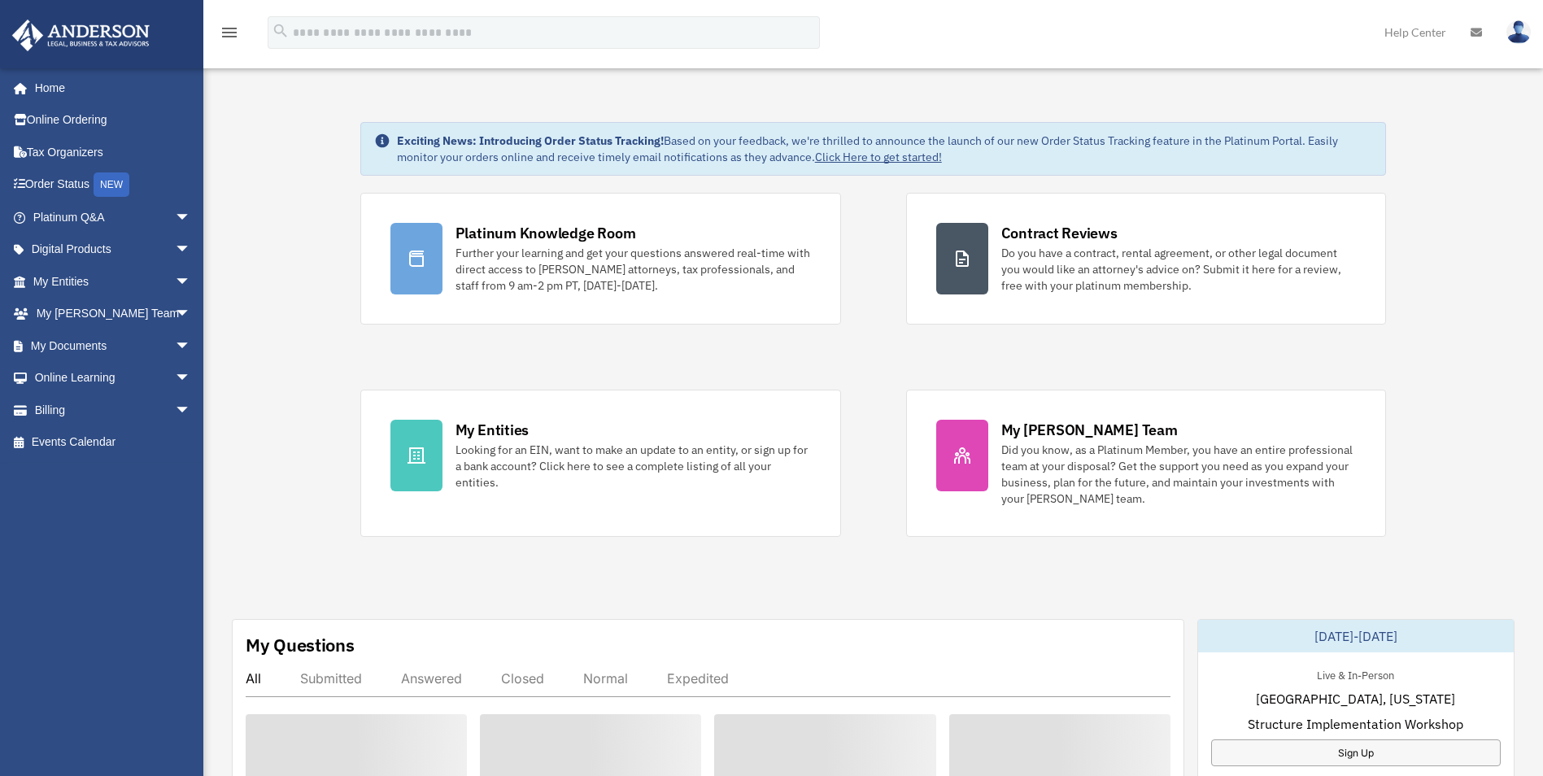
click at [740, 375] on div "Platinum Knowledge Room Further your learning and get your questions answered r…" at bounding box center [873, 365] width 1027 height 344
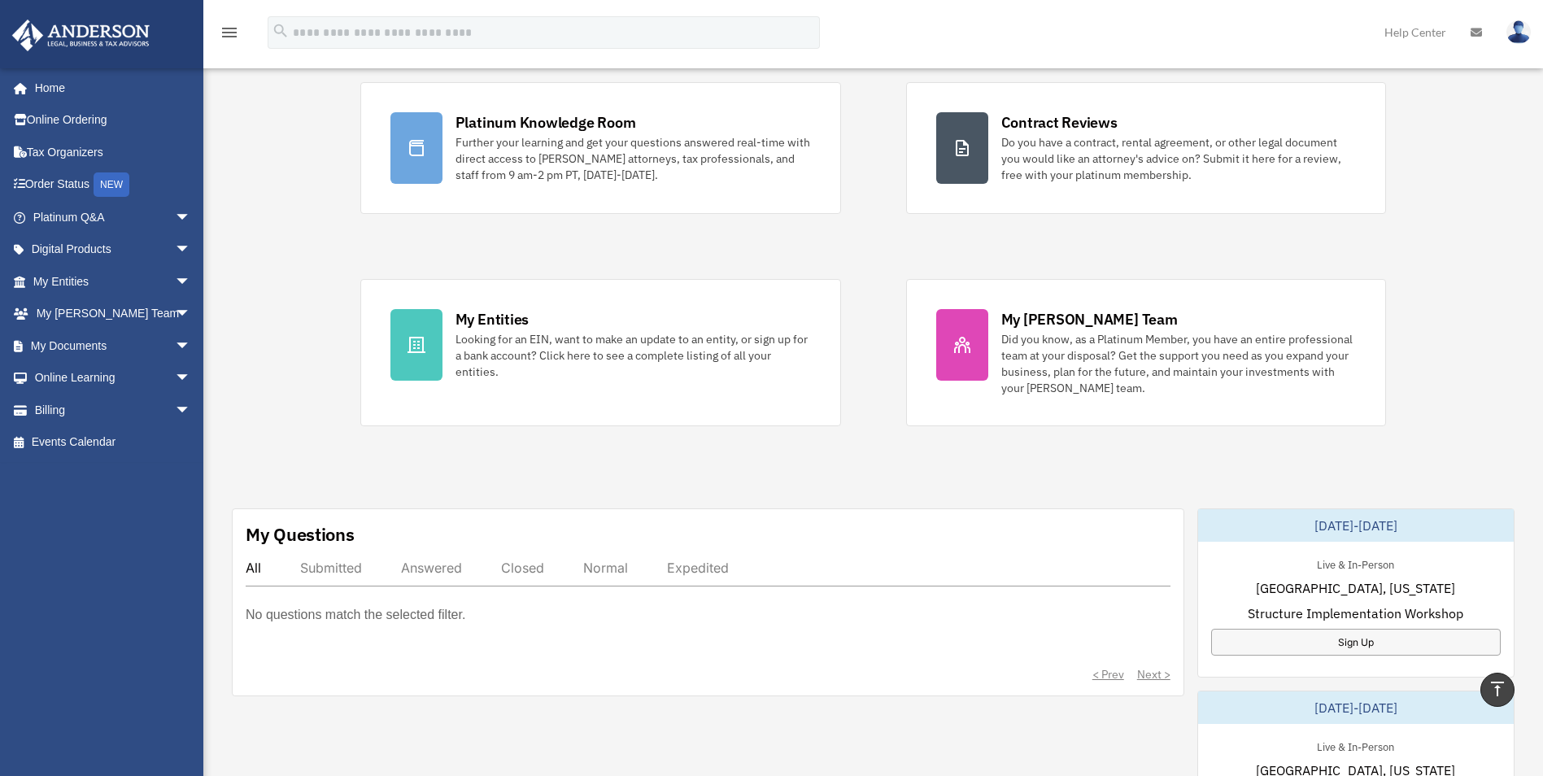
scroll to position [81, 0]
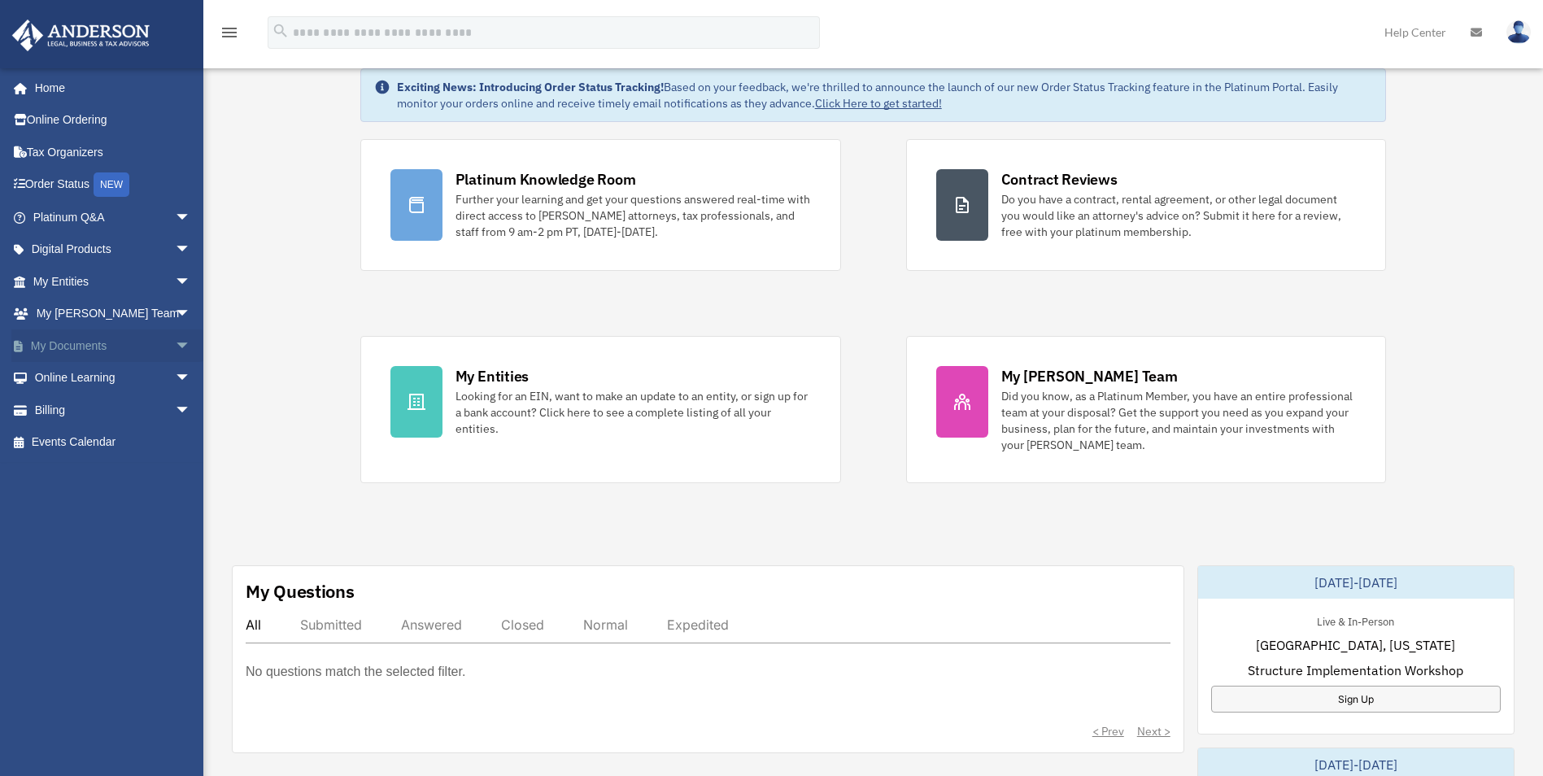
click at [83, 343] on link "My Documents arrow_drop_down" at bounding box center [113, 346] width 204 height 33
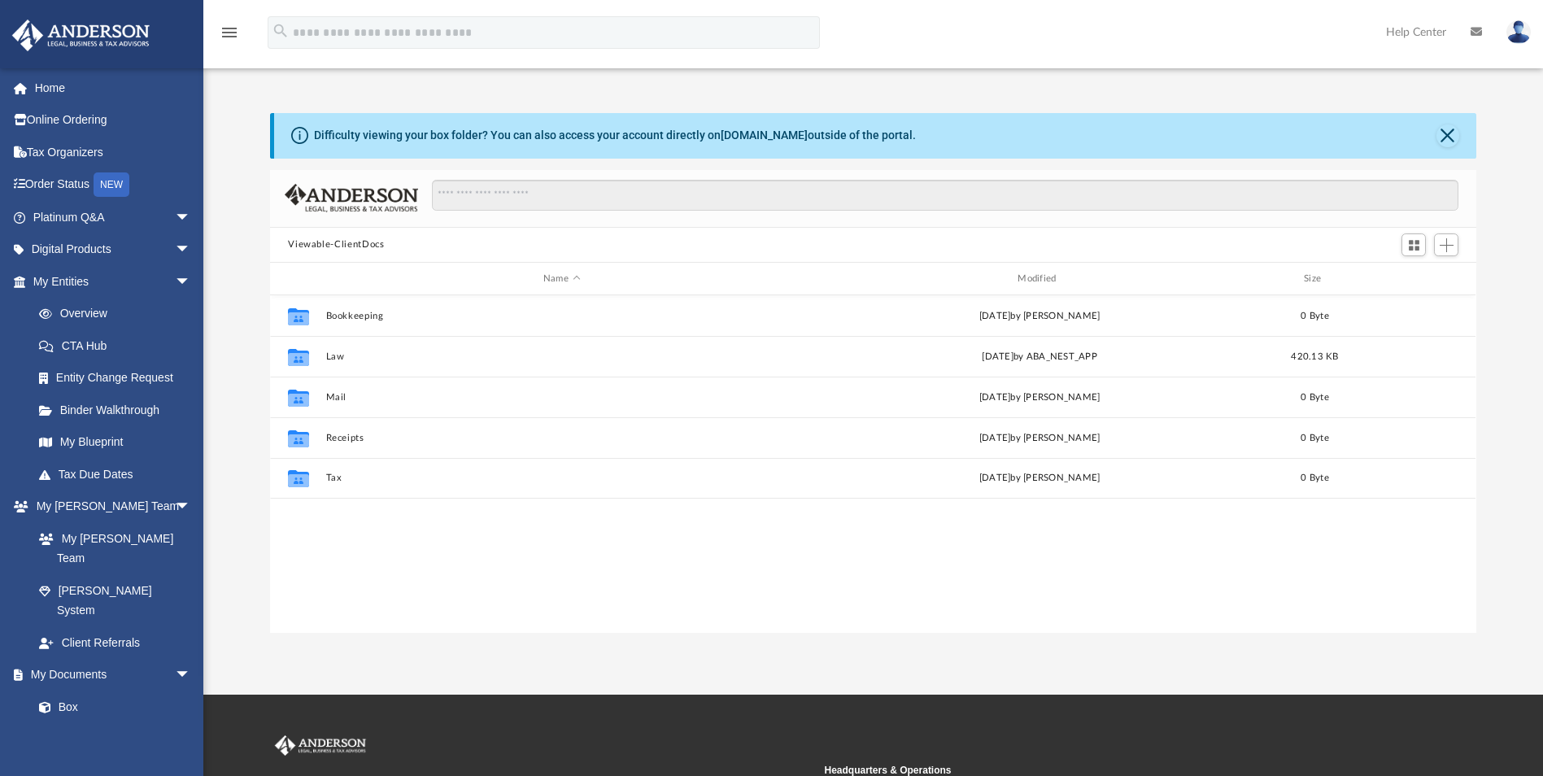
scroll to position [358, 1194]
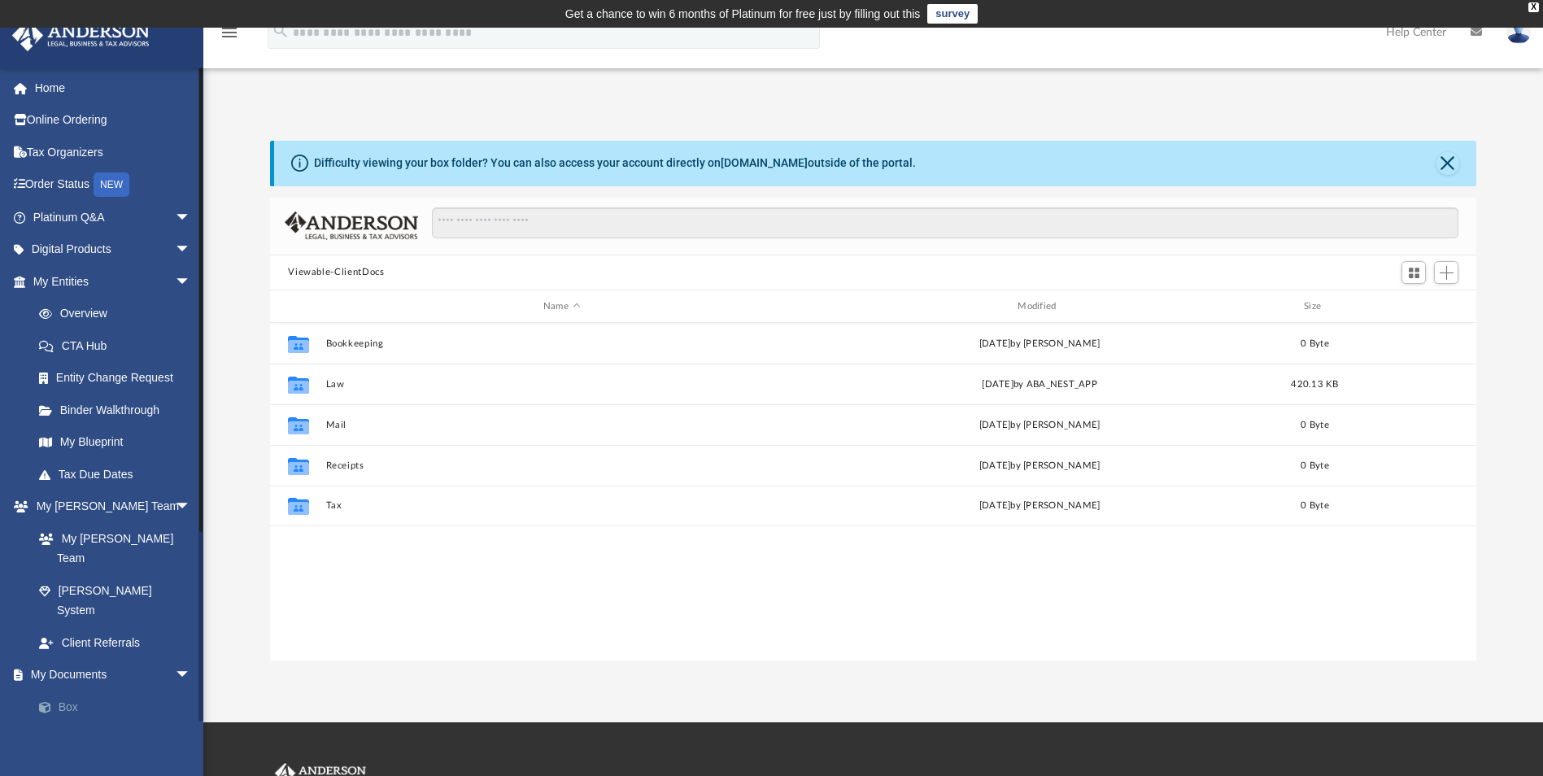
click at [68, 691] on link "Box" at bounding box center [119, 707] width 193 height 33
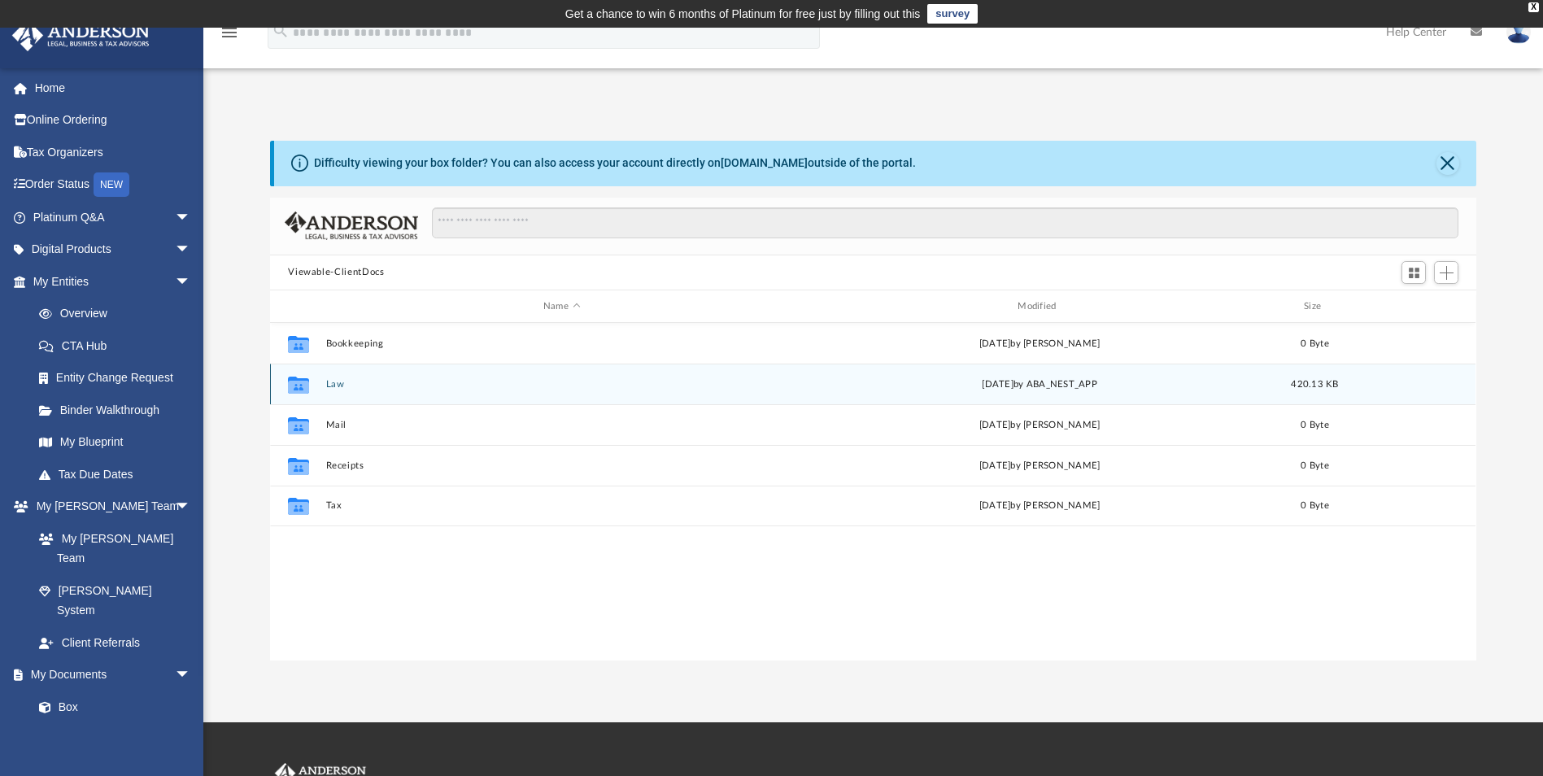
click at [299, 383] on icon "grid" at bounding box center [298, 387] width 21 height 13
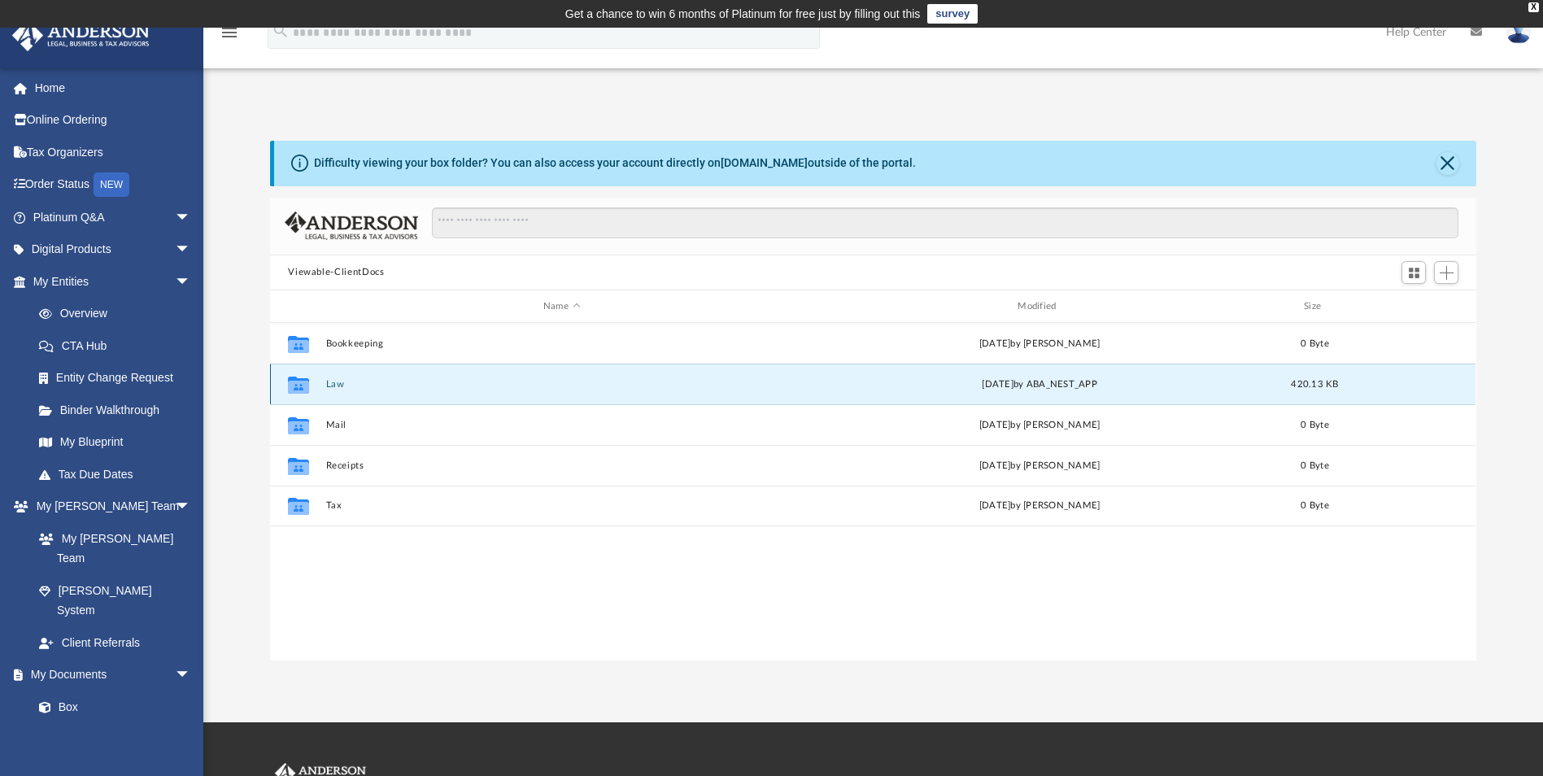
click at [336, 383] on button "Law" at bounding box center [561, 384] width 471 height 11
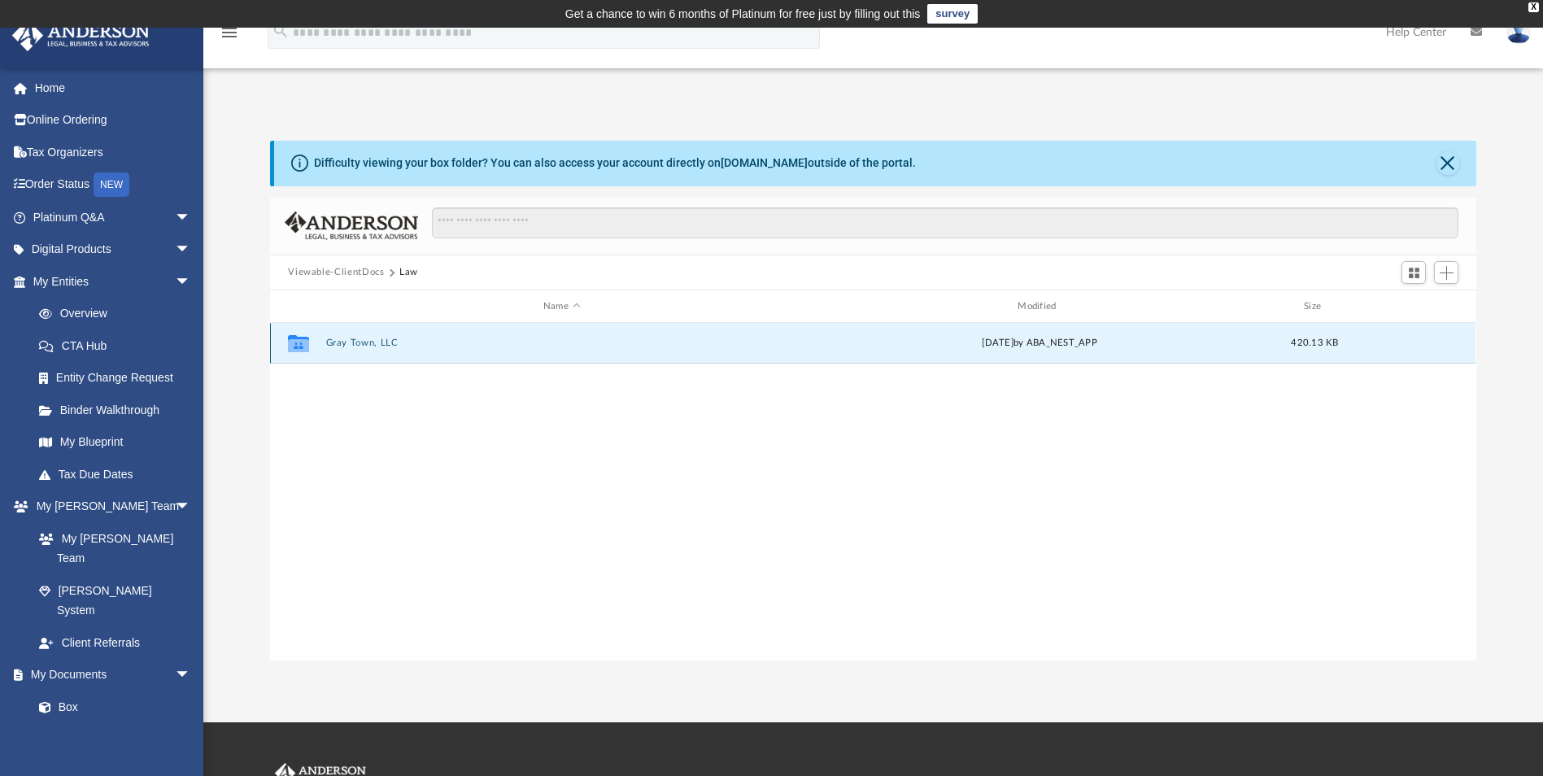
click at [336, 340] on button "Gray Town, LLC" at bounding box center [561, 343] width 471 height 11
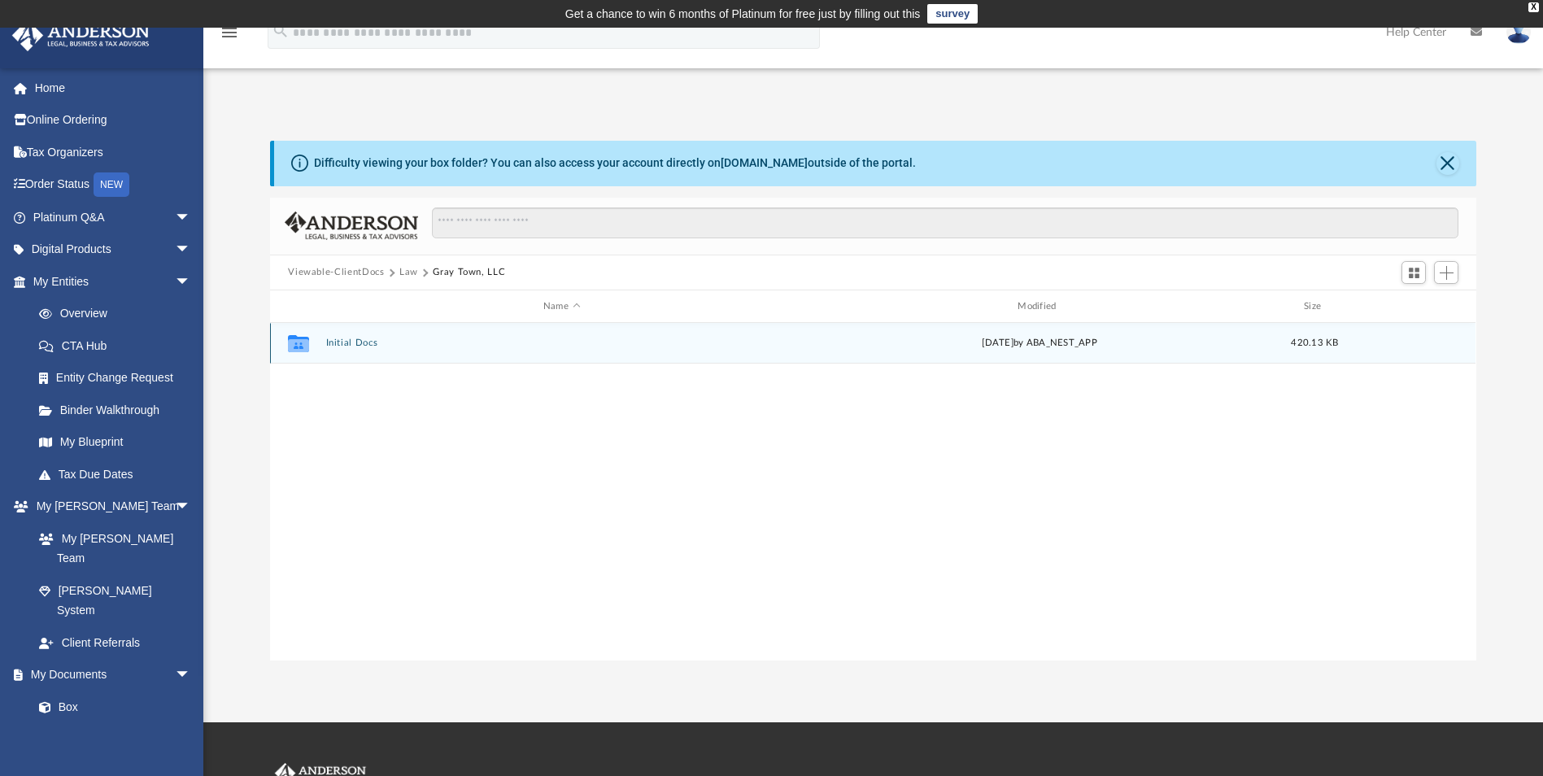
click at [348, 339] on button "Initial Docs" at bounding box center [561, 343] width 471 height 11
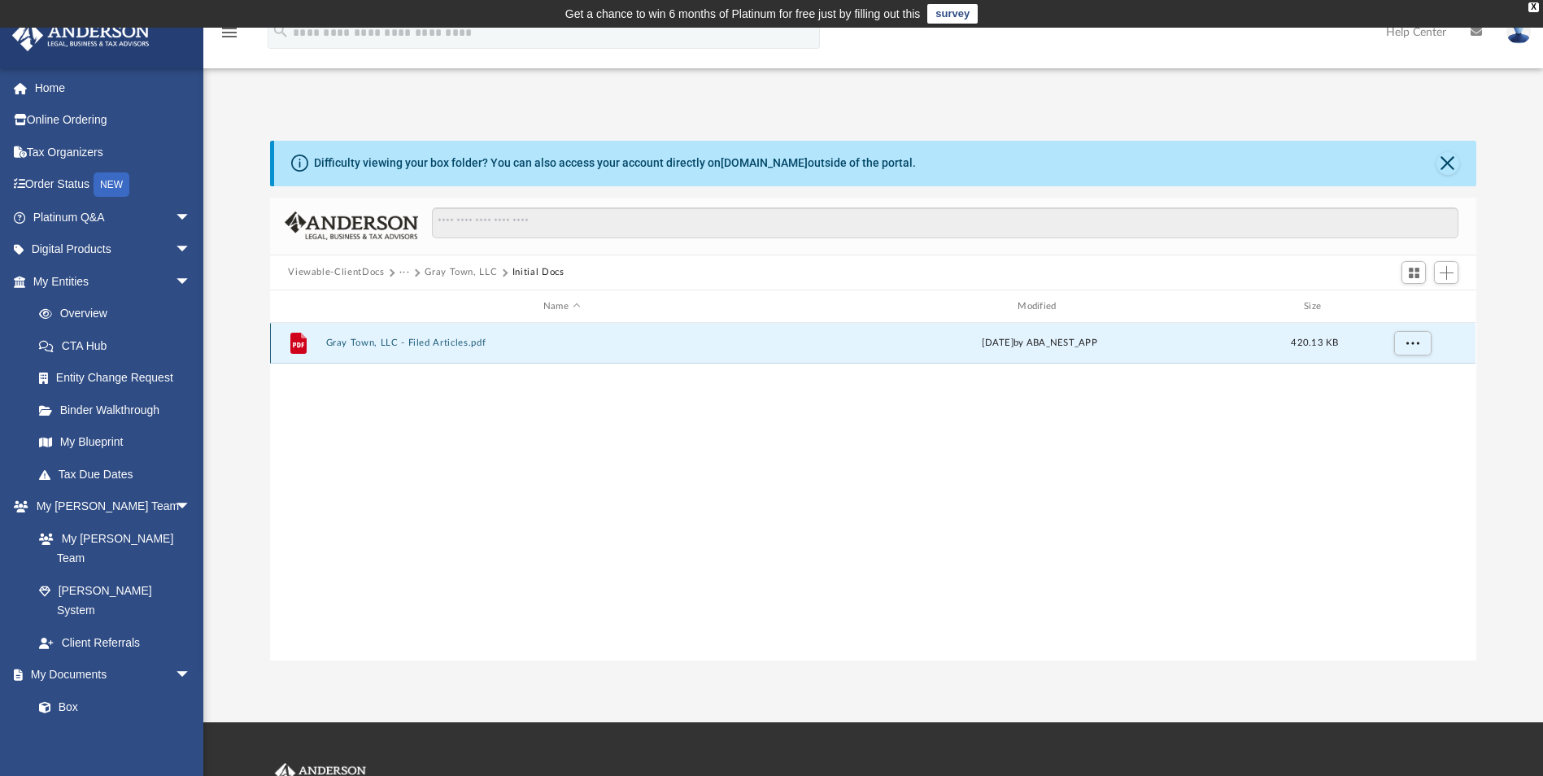
click at [379, 341] on button "Gray Town, LLC - Filed Articles.pdf" at bounding box center [561, 343] width 471 height 11
